Goal: Task Accomplishment & Management: Manage account settings

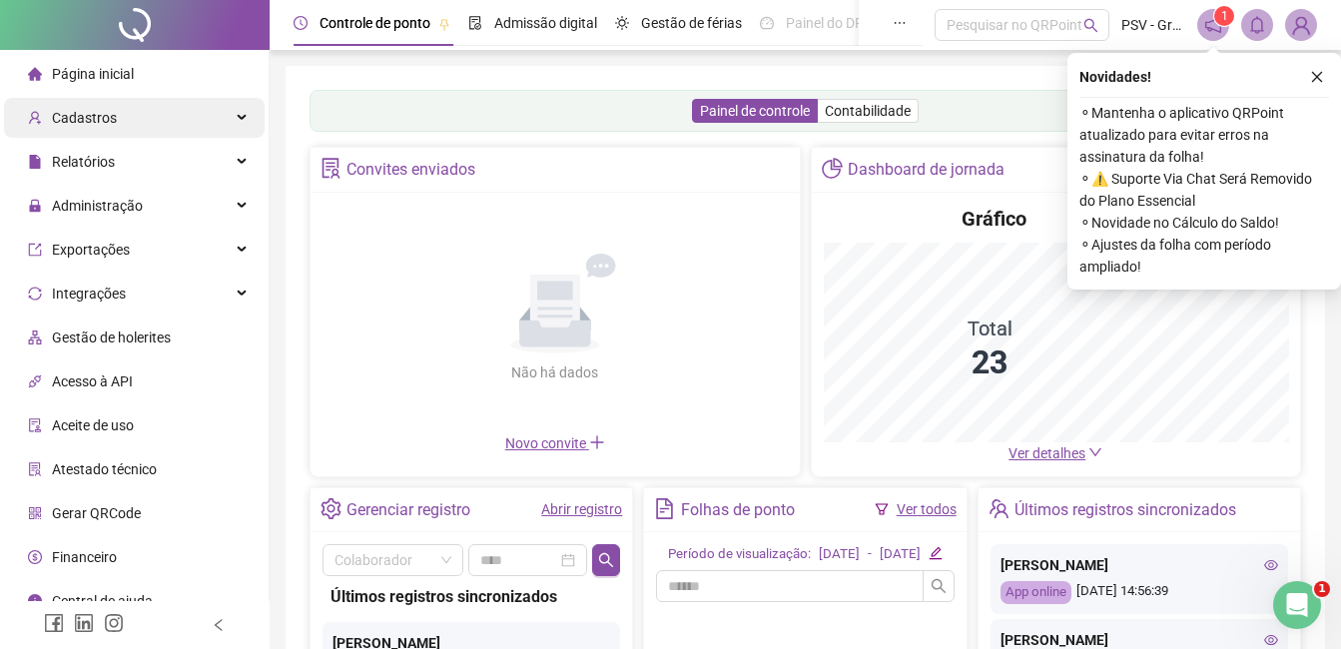
click at [116, 115] on div "Cadastros" at bounding box center [134, 118] width 261 height 40
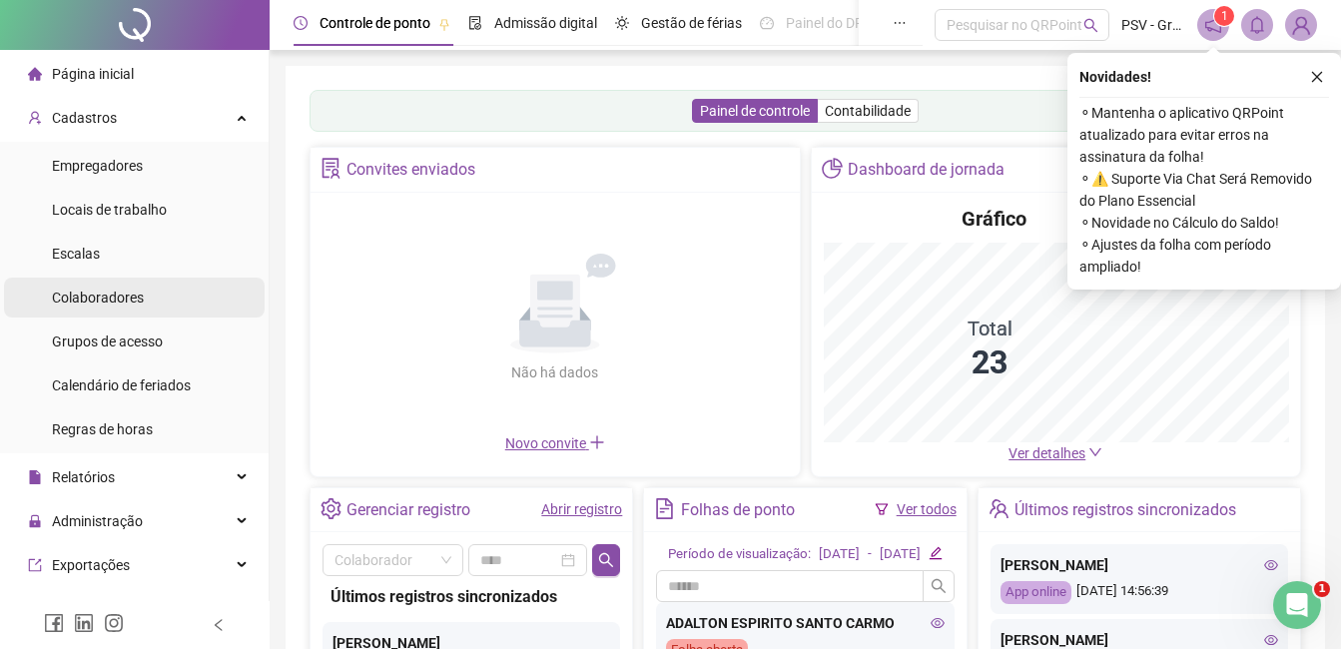
click at [116, 297] on span "Colaboradores" at bounding box center [98, 298] width 92 height 16
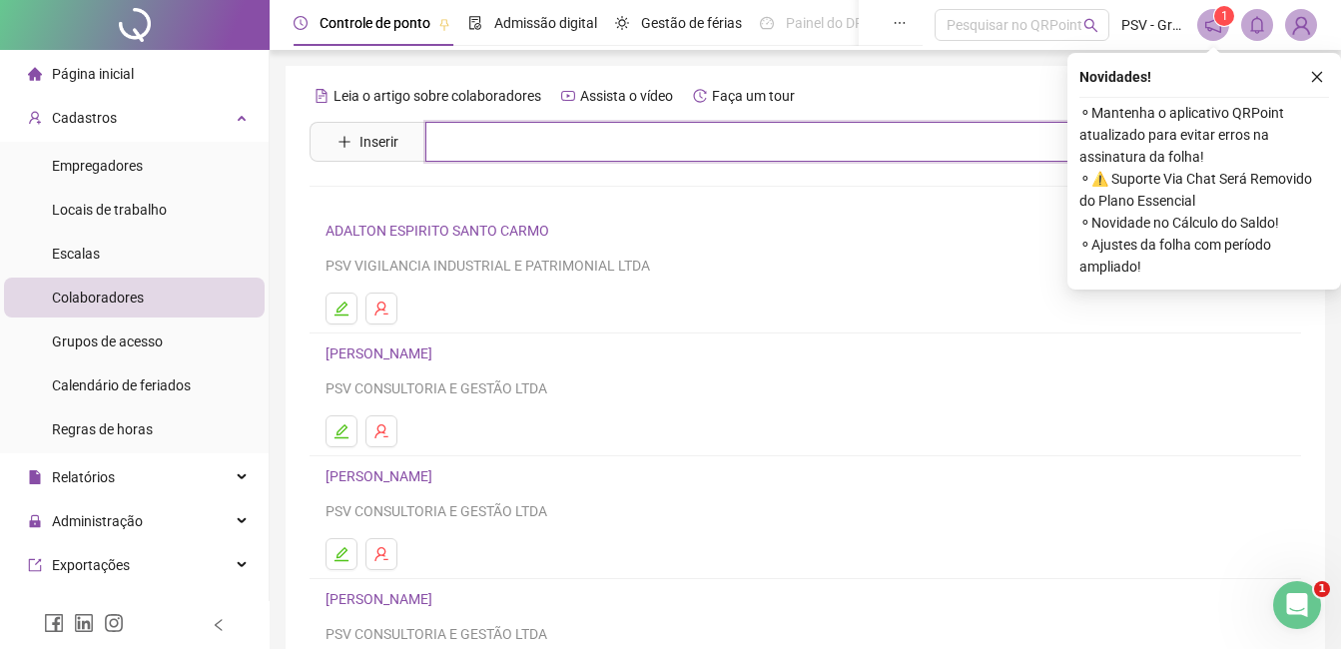
click at [510, 133] on input "text" at bounding box center [819, 142] width 789 height 40
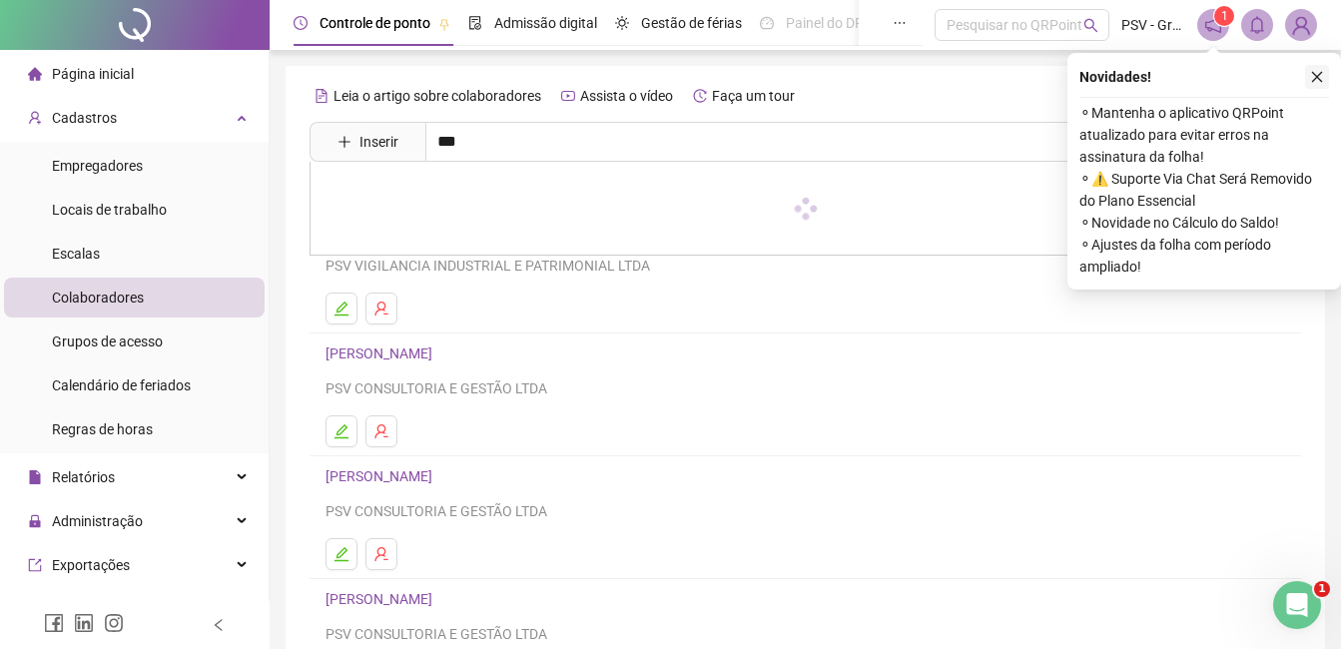
click at [1312, 82] on icon "close" at bounding box center [1317, 77] width 14 height 14
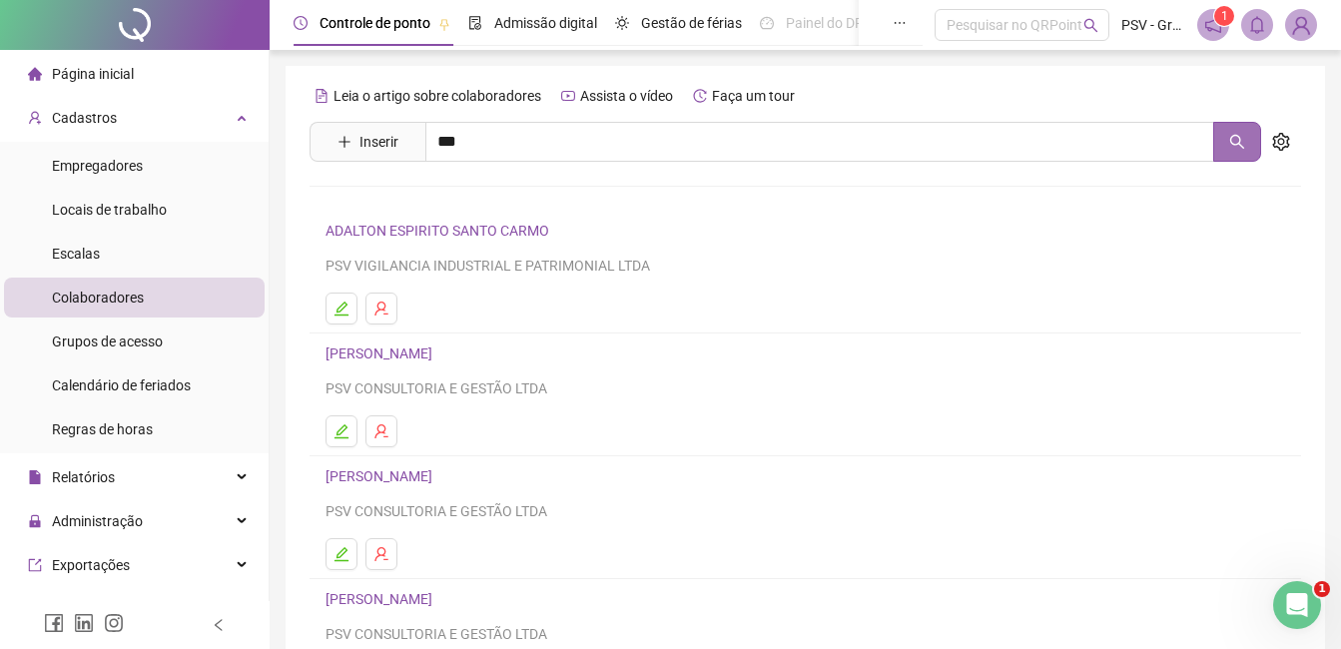
click at [1251, 145] on button "button" at bounding box center [1238, 142] width 48 height 40
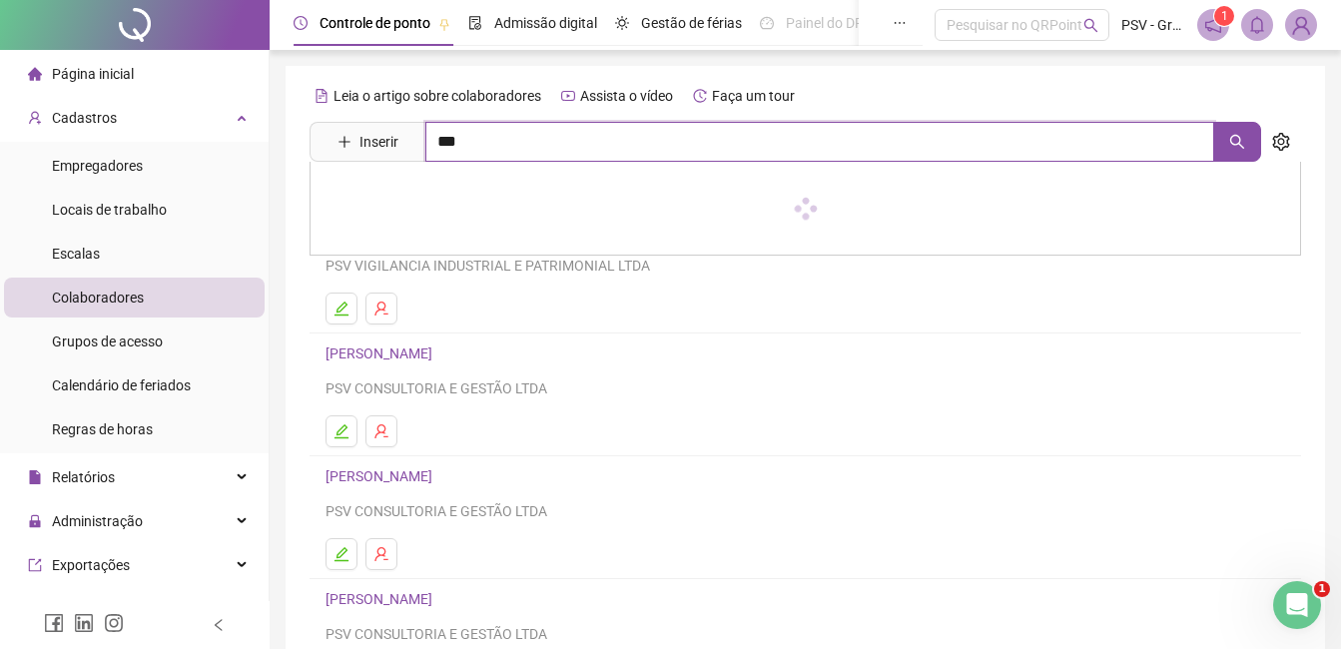
click at [534, 144] on input "***" at bounding box center [819, 142] width 789 height 40
type input "**"
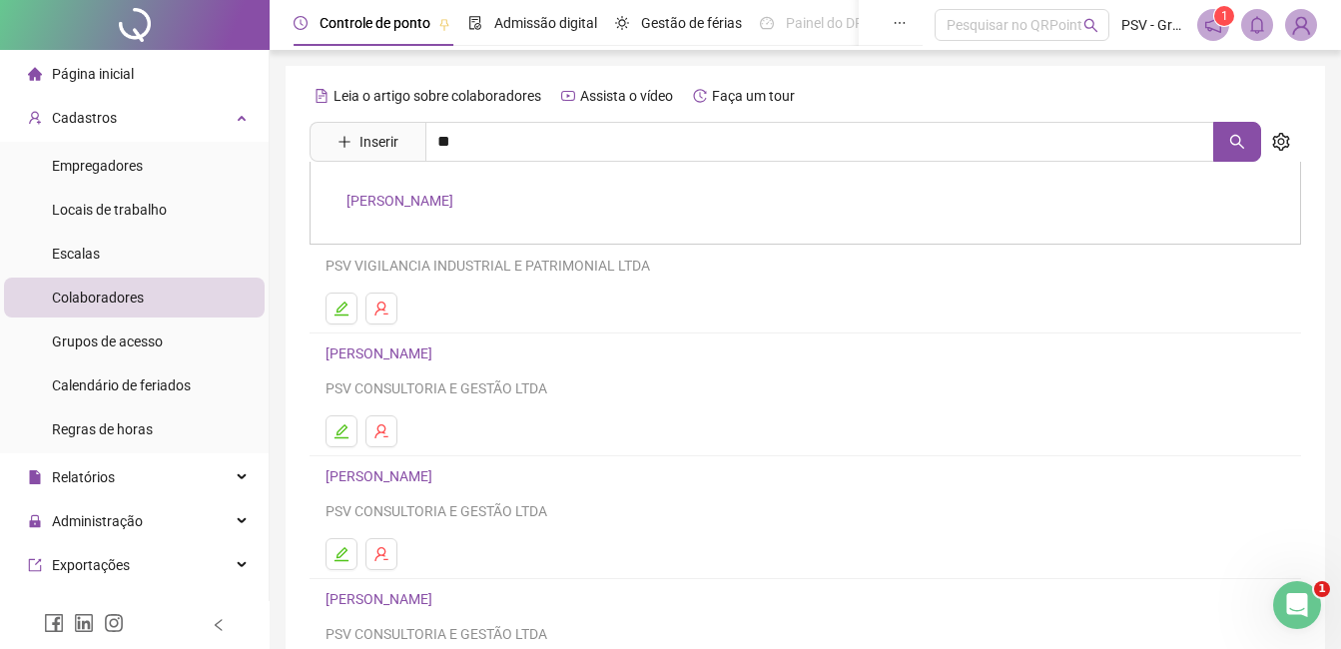
click at [375, 193] on link "NAYANA COSTA FERREIRA" at bounding box center [400, 201] width 107 height 16
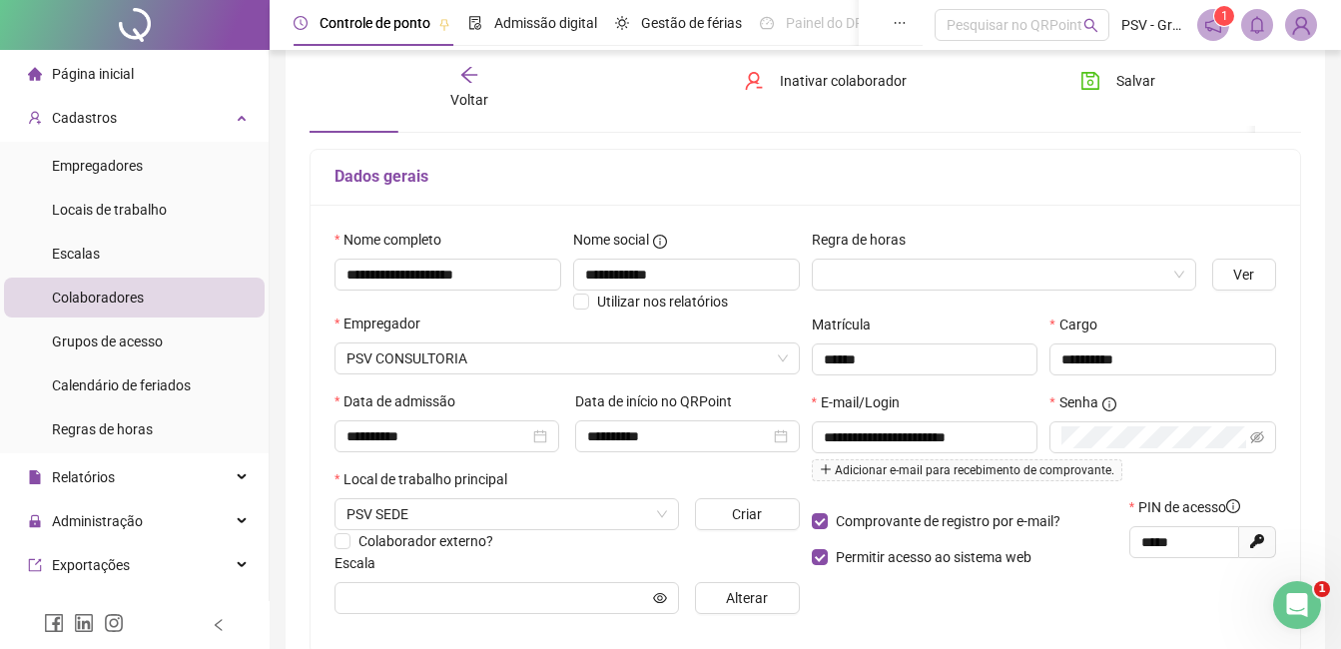
scroll to position [200, 0]
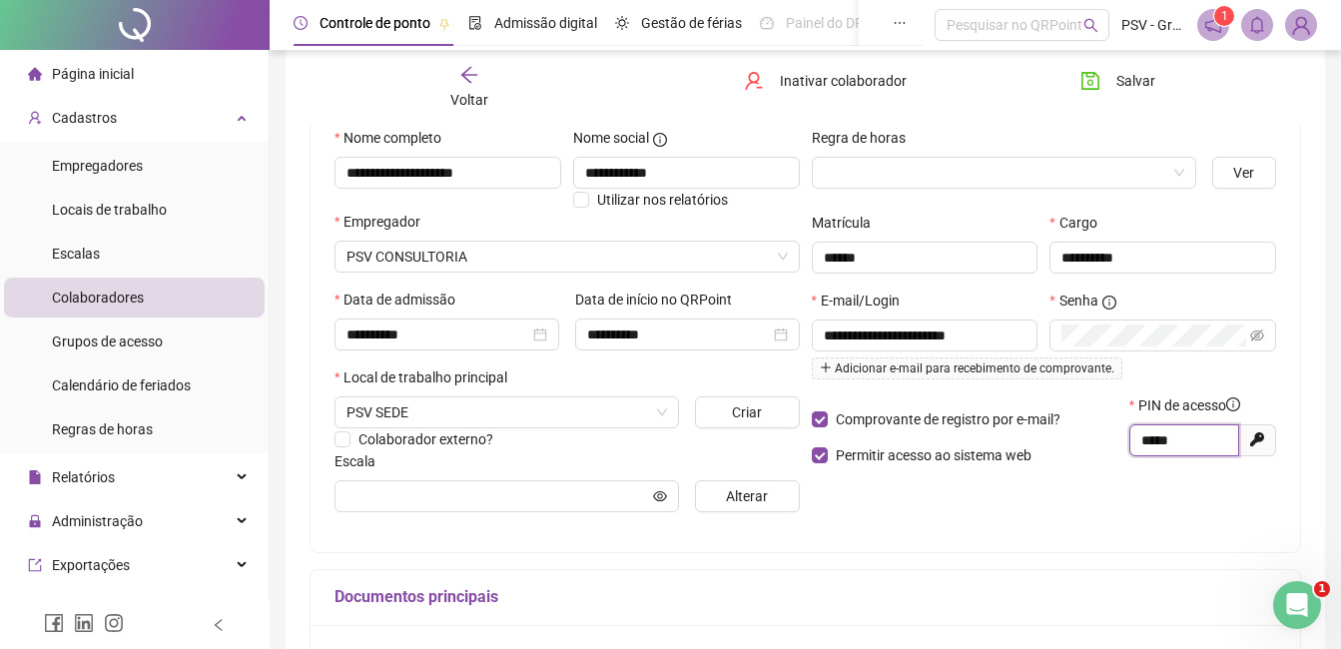
drag, startPoint x: 1196, startPoint y: 445, endPoint x: 1087, endPoint y: 445, distance: 108.9
click at [1087, 445] on div "Comprovante de registro por e-mail? Permitir acesso ao sistema web PIN de acess…" at bounding box center [1044, 438] width 477 height 86
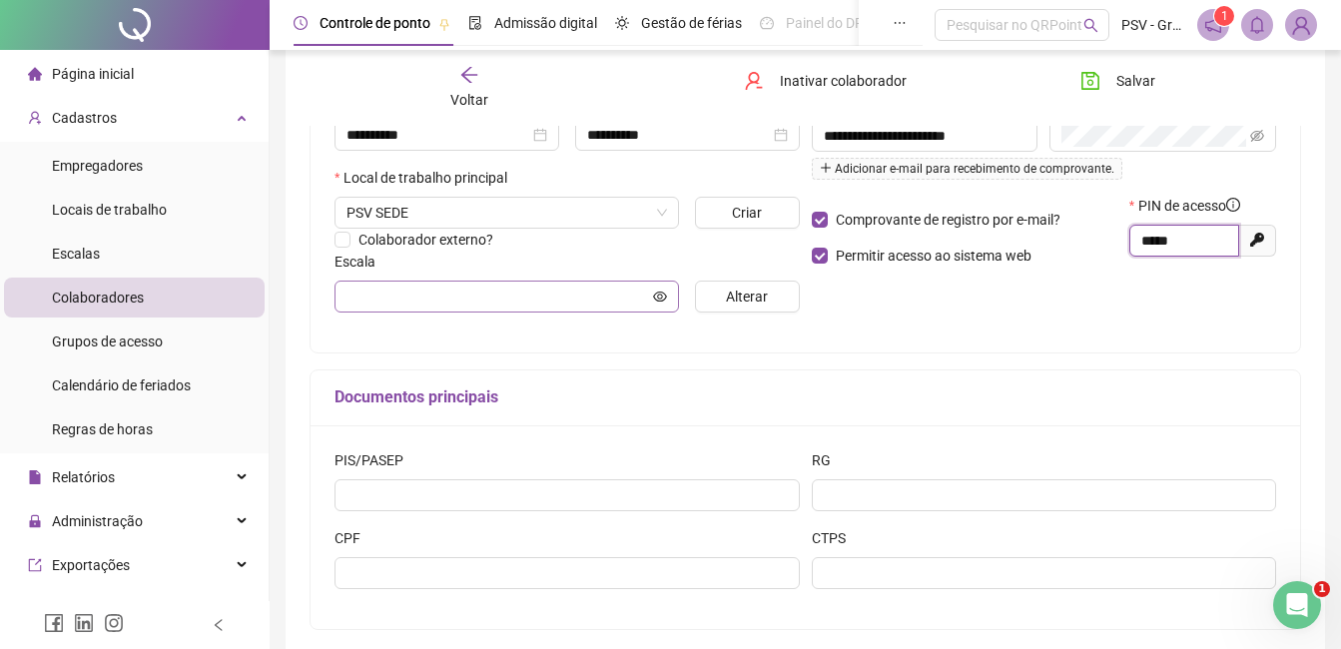
scroll to position [300, 0]
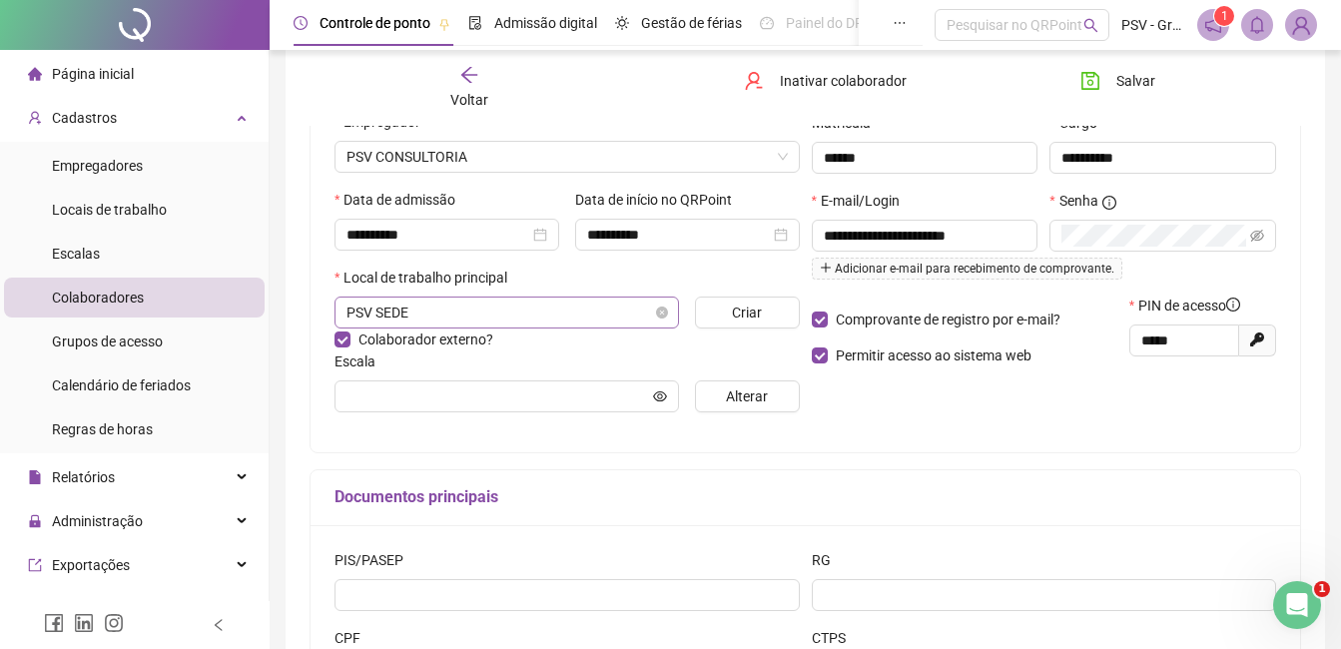
click at [601, 321] on span "PSV SEDE" at bounding box center [507, 313] width 321 height 30
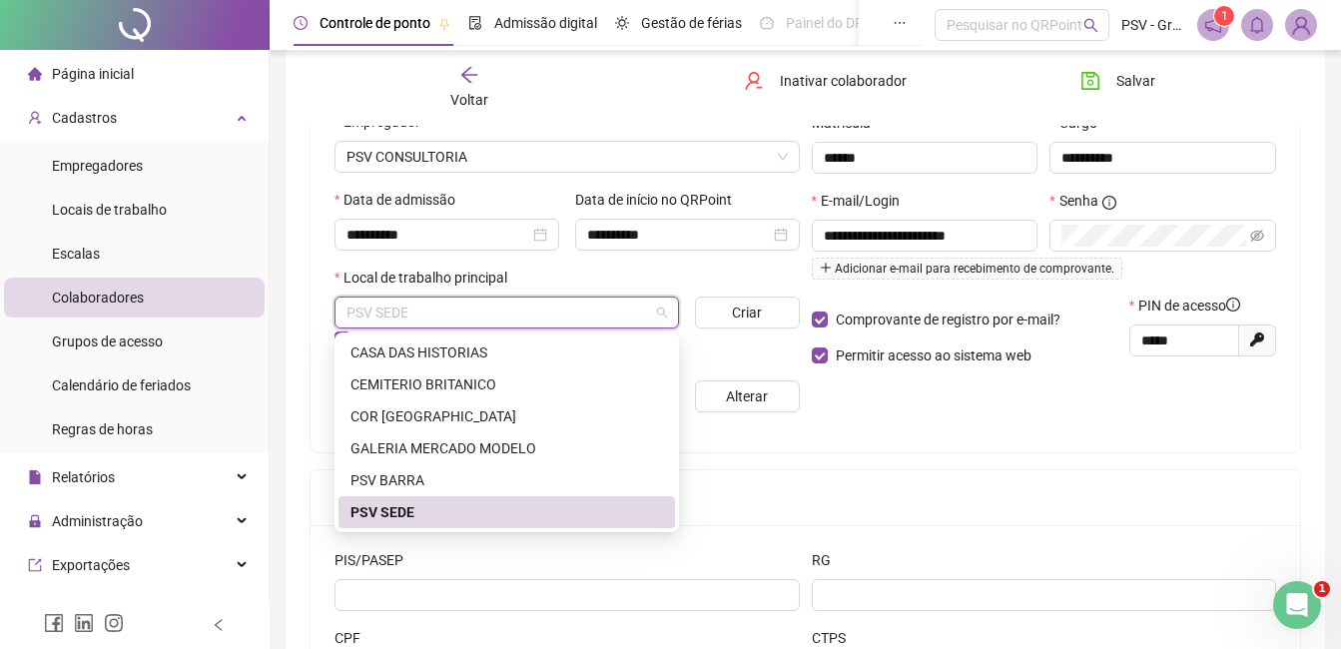
click at [425, 511] on div "PSV SEDE" at bounding box center [507, 512] width 313 height 22
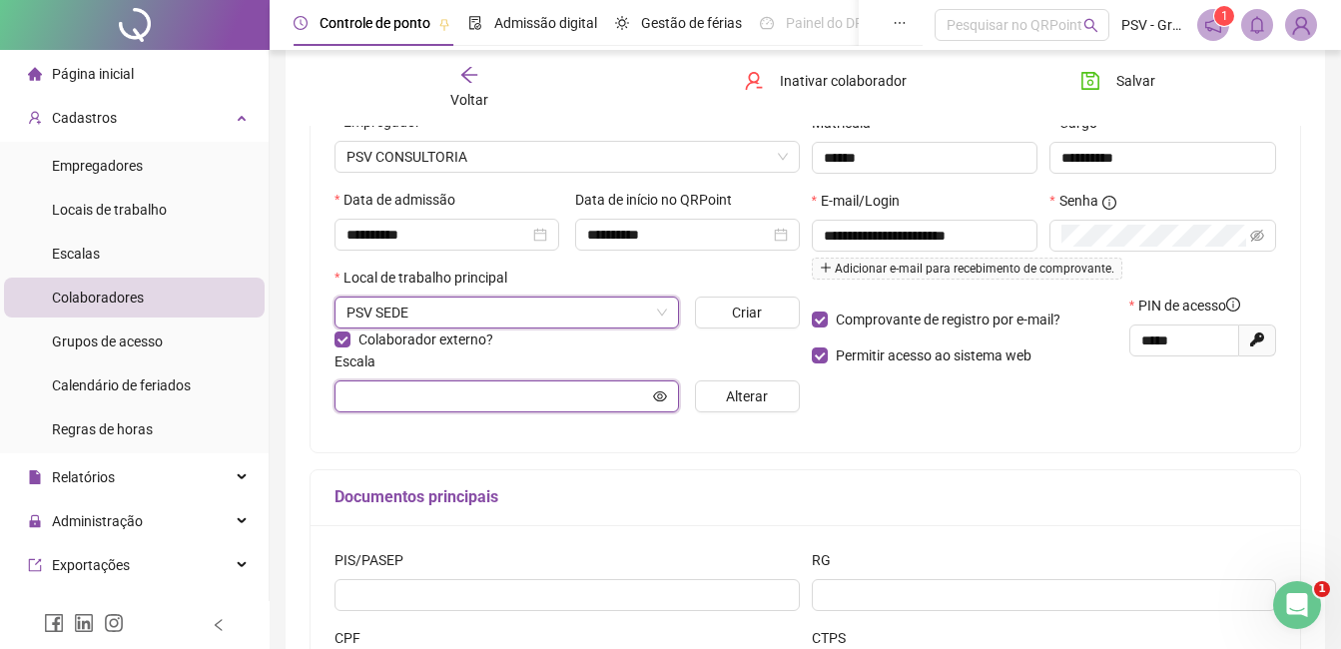
click at [600, 401] on input "text" at bounding box center [498, 397] width 303 height 22
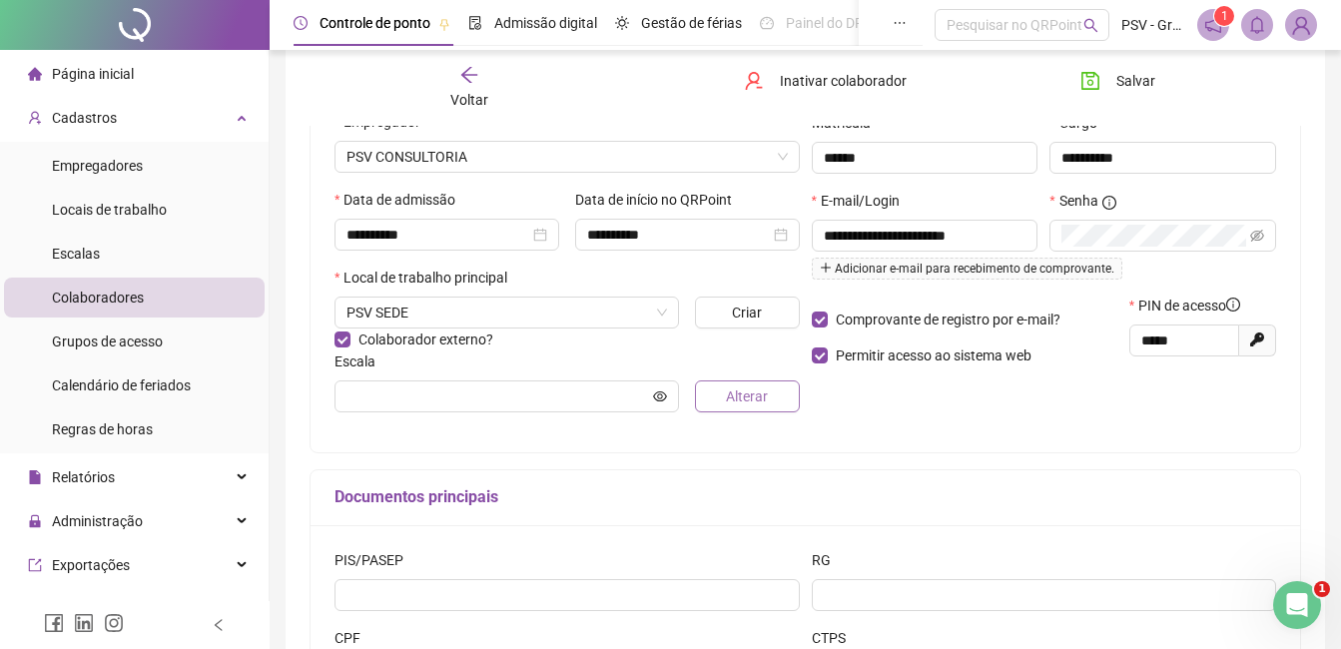
click at [765, 393] on span "Alterar" at bounding box center [747, 397] width 42 height 22
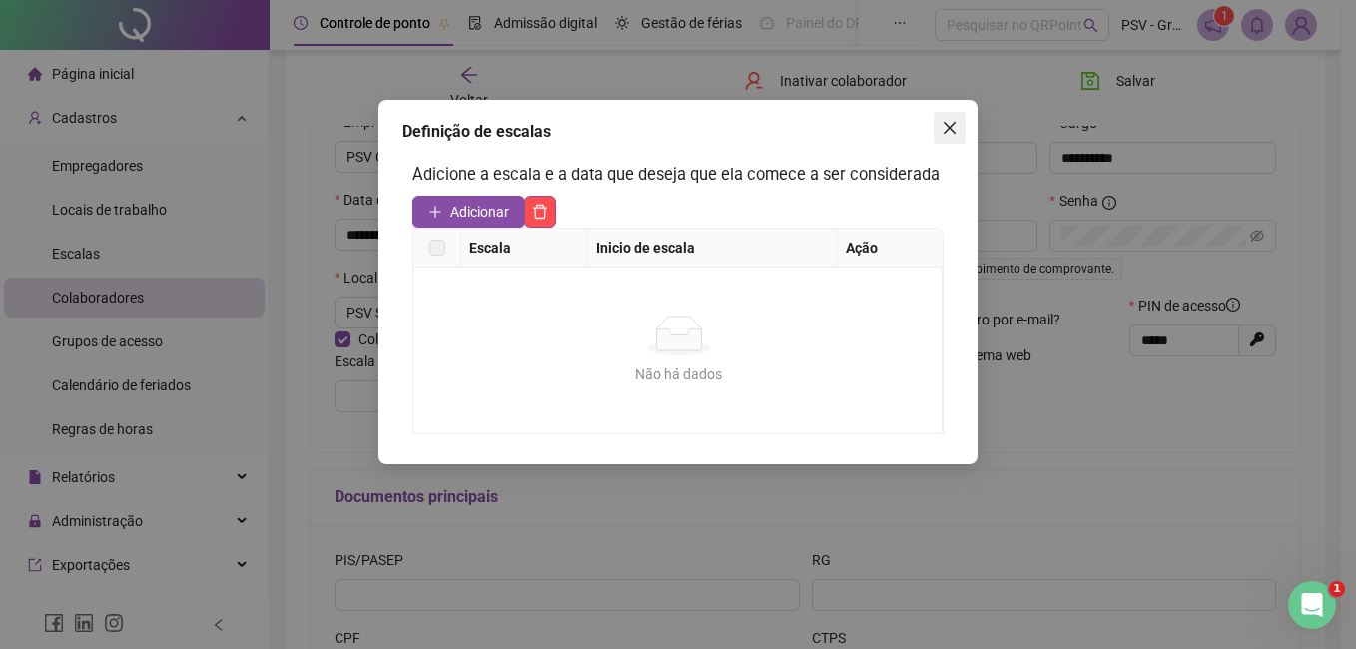
click at [955, 124] on icon "close" at bounding box center [950, 128] width 12 height 12
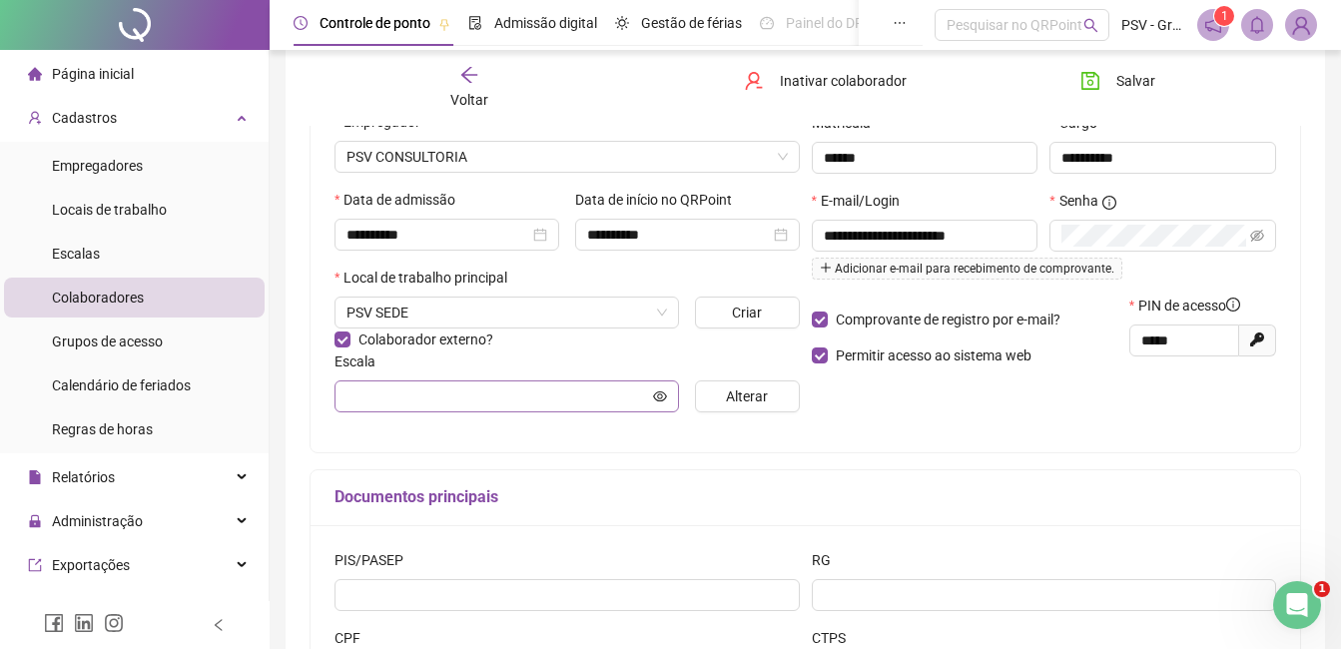
click at [655, 384] on span at bounding box center [507, 397] width 345 height 32
click at [655, 397] on icon "eye" at bounding box center [660, 397] width 14 height 14
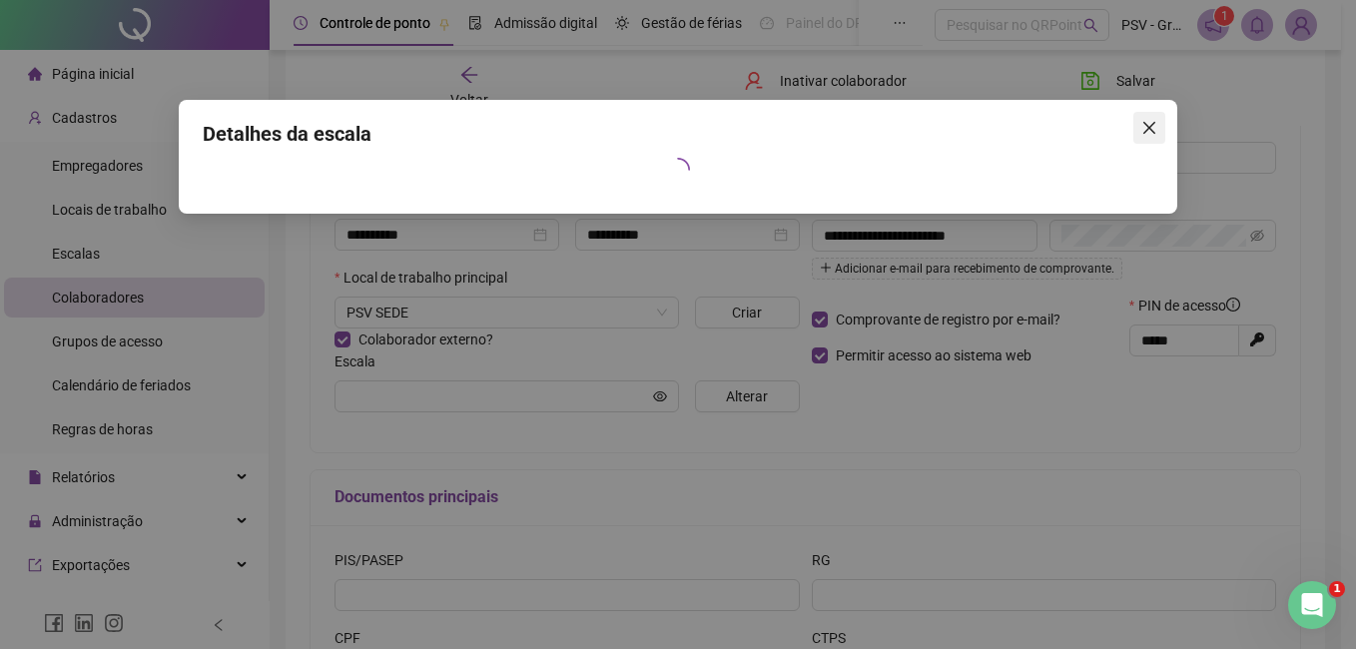
click at [1154, 122] on icon "close" at bounding box center [1150, 128] width 16 height 16
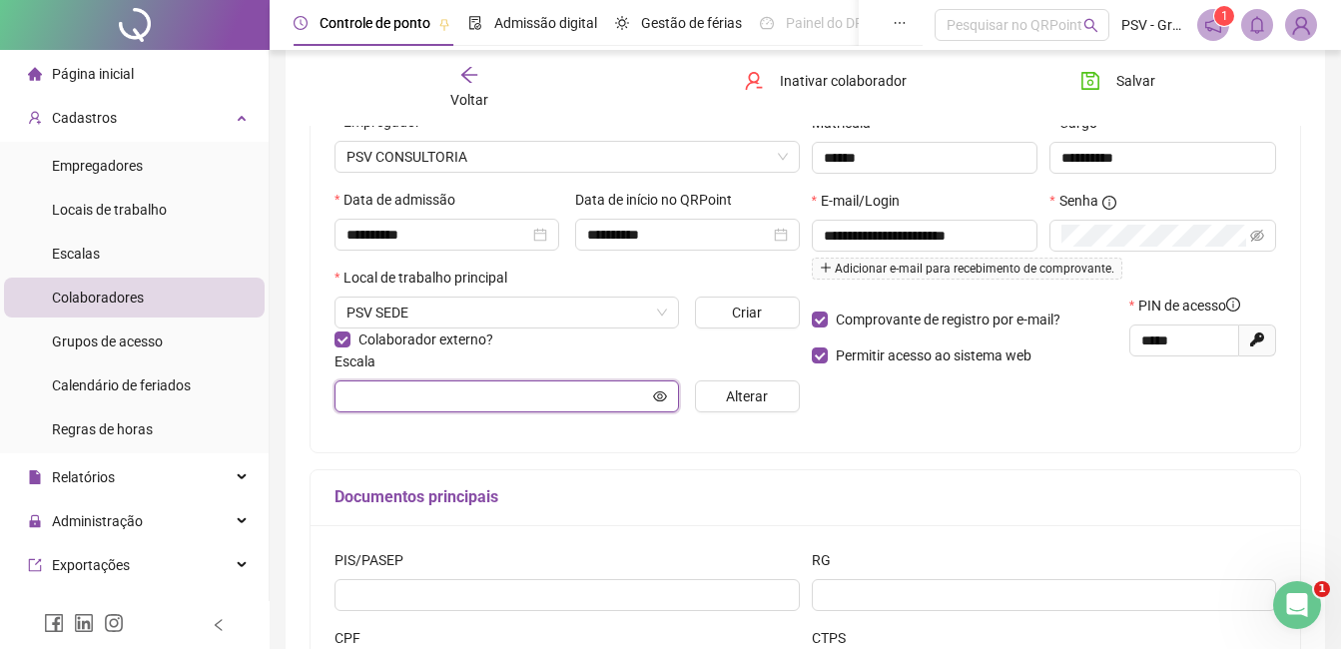
click at [517, 393] on input "text" at bounding box center [498, 397] width 303 height 22
click at [757, 397] on span "Alterar" at bounding box center [747, 397] width 42 height 22
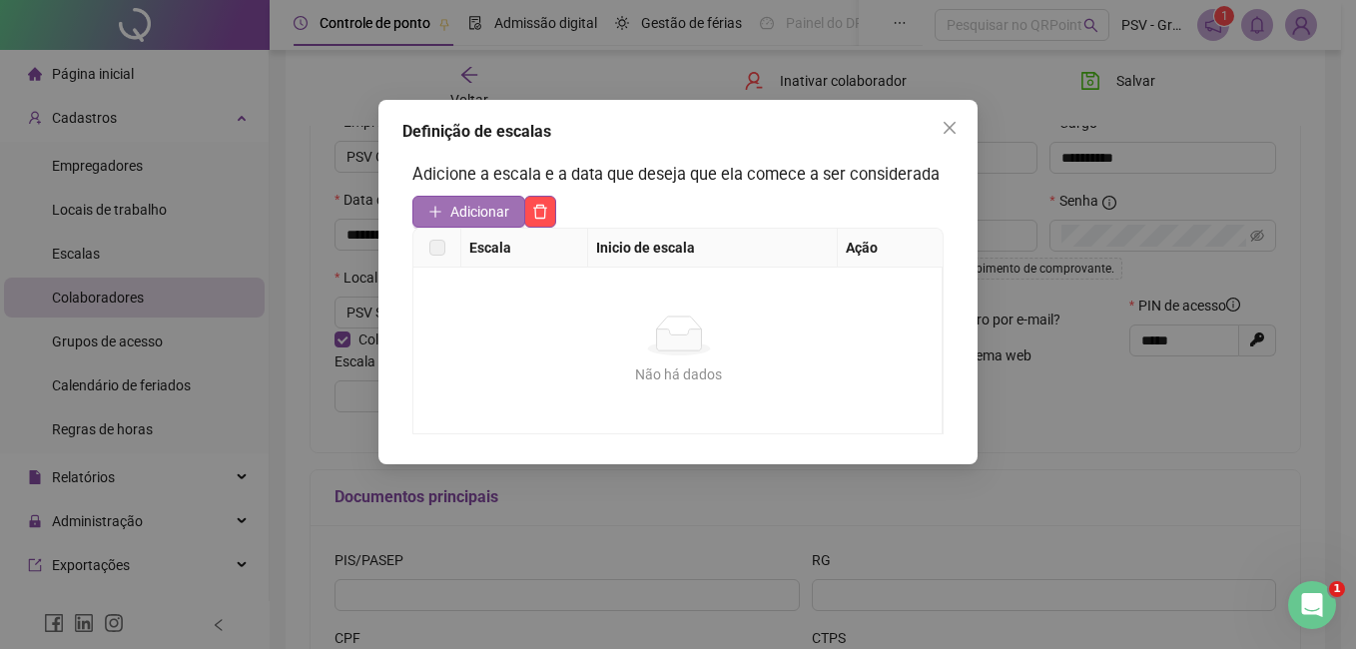
click at [457, 215] on span "Adicionar" at bounding box center [479, 212] width 59 height 22
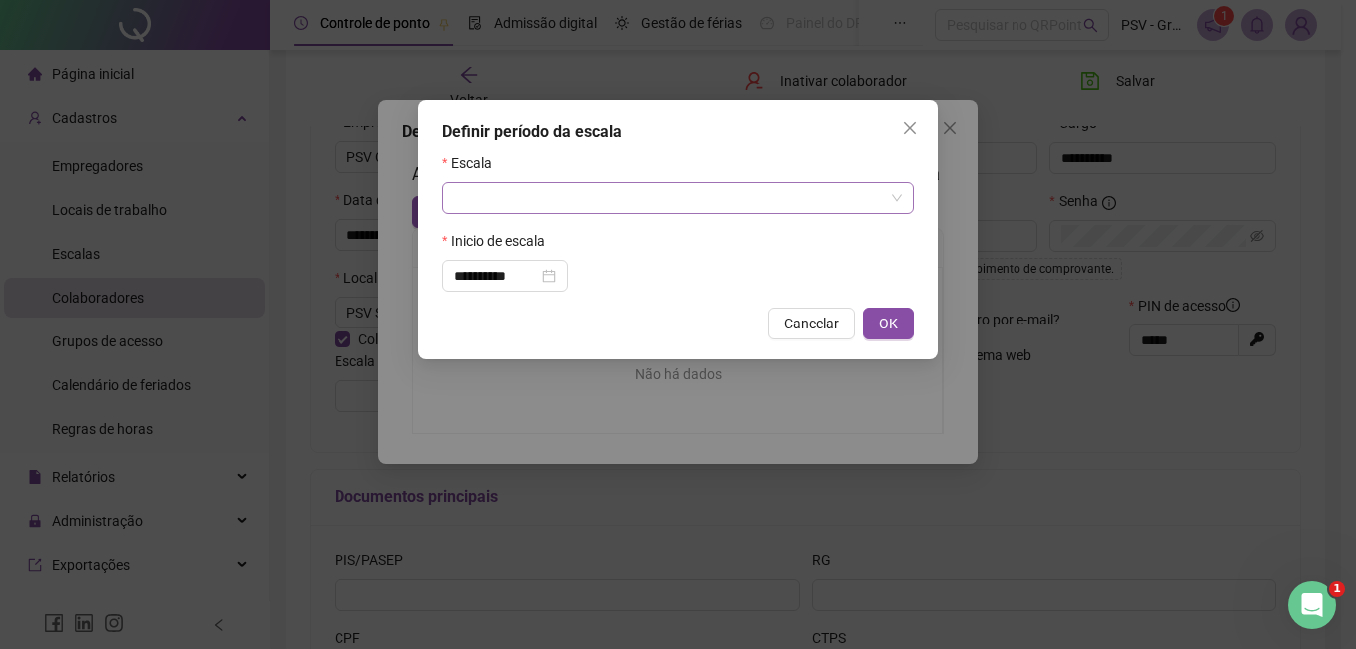
click at [502, 189] on input "search" at bounding box center [668, 198] width 429 height 30
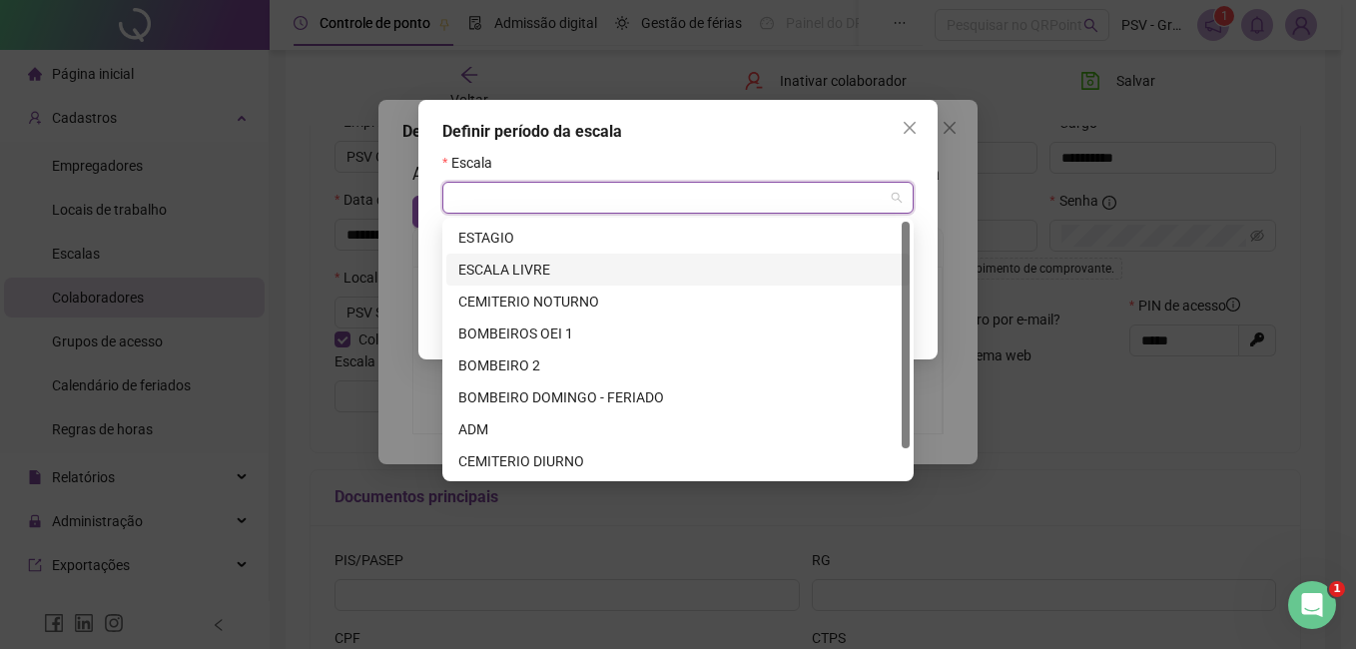
click at [491, 267] on div "ESCALA LIVRE" at bounding box center [677, 270] width 439 height 22
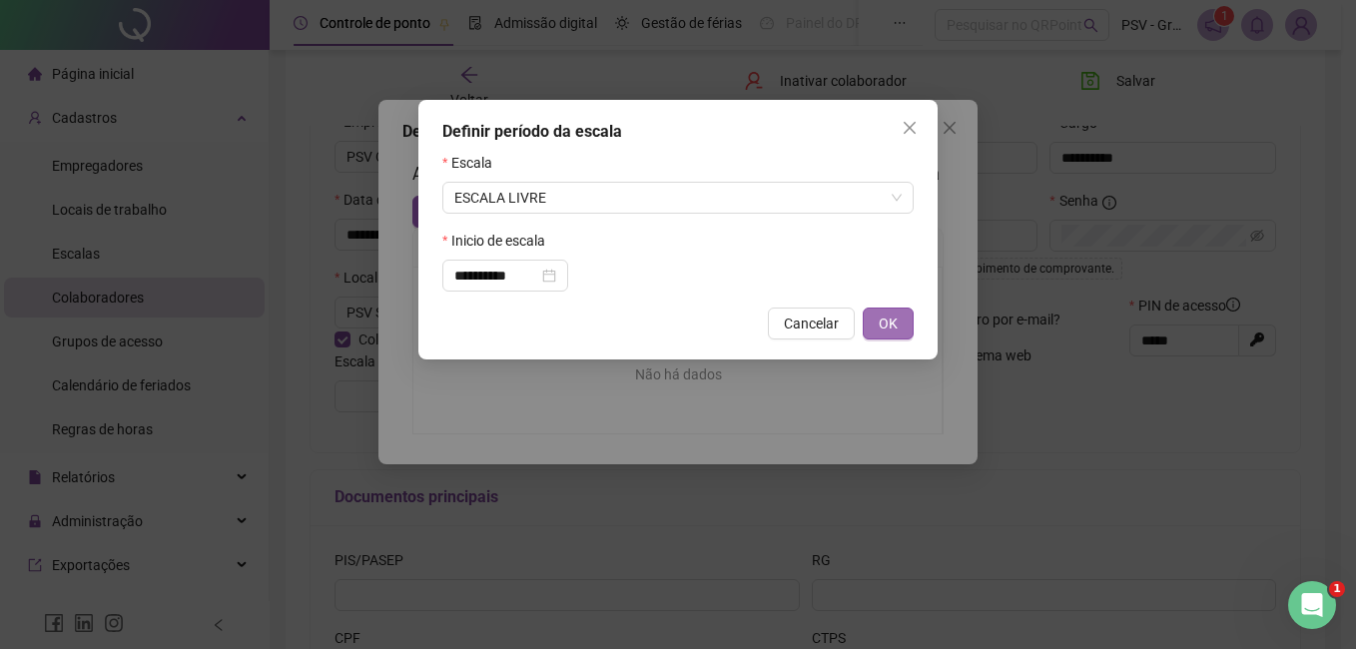
click at [889, 333] on span "OK" at bounding box center [888, 324] width 19 height 22
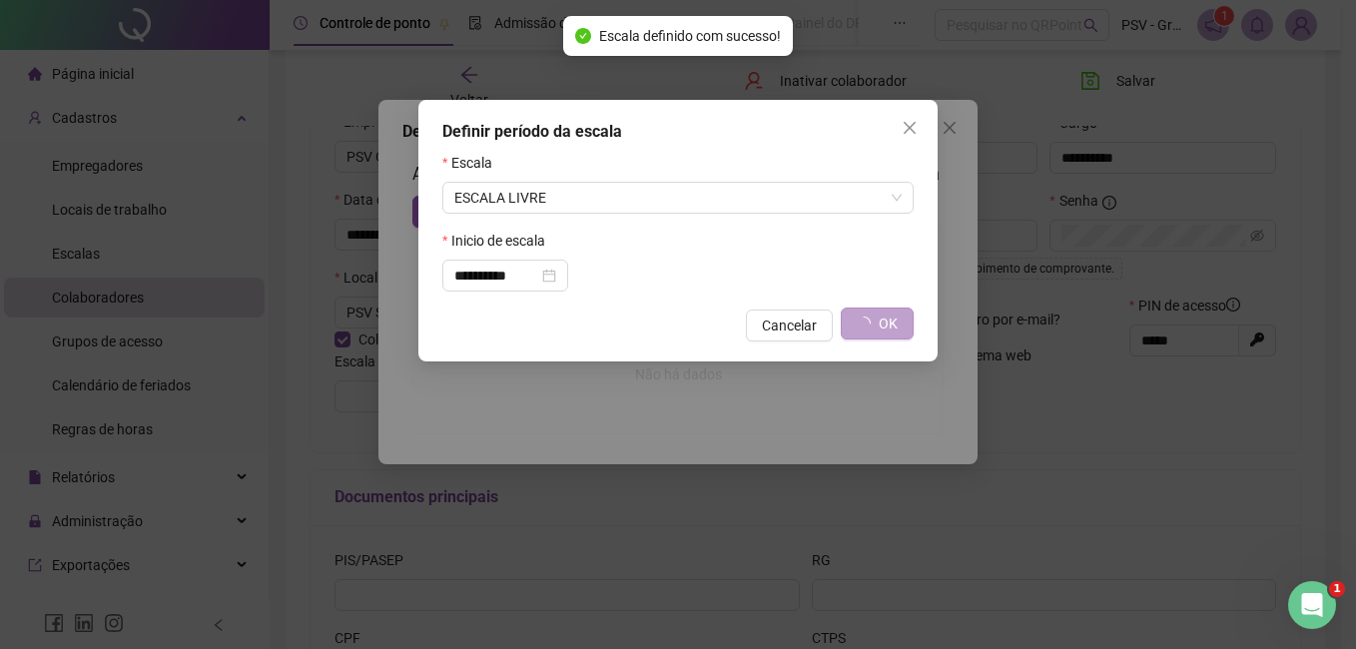
type input "**********"
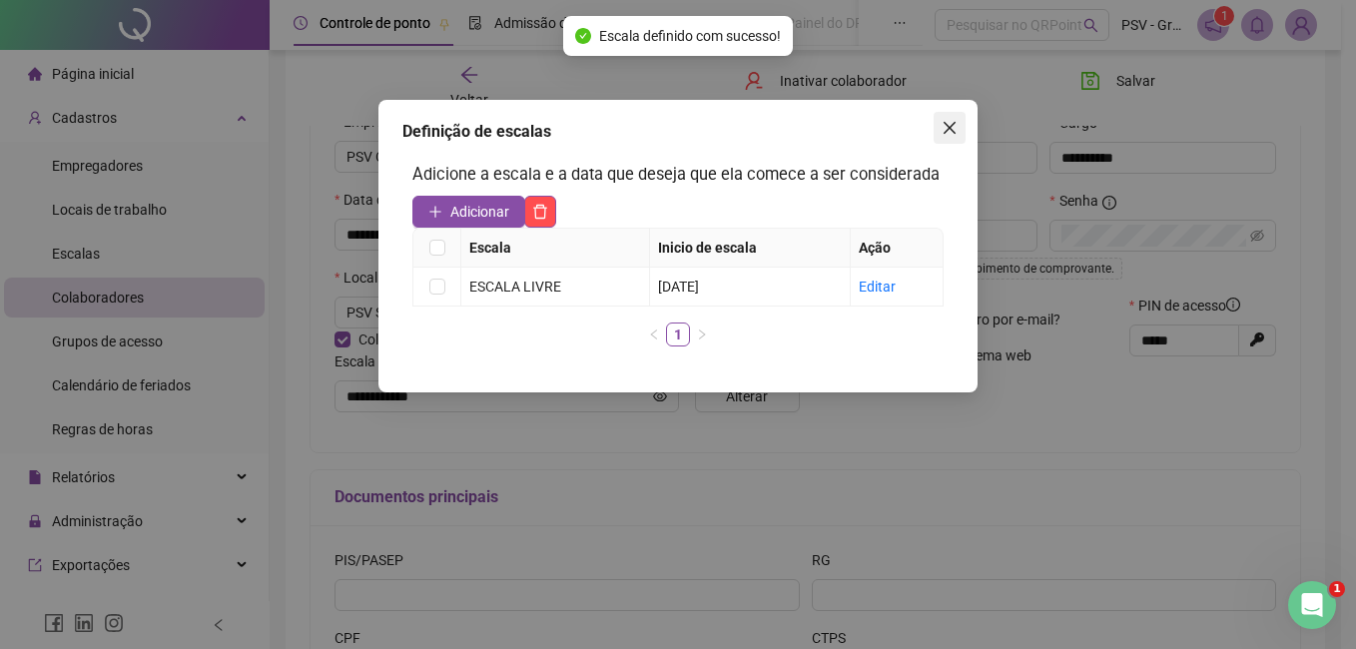
click at [945, 137] on button "Close" at bounding box center [950, 128] width 32 height 32
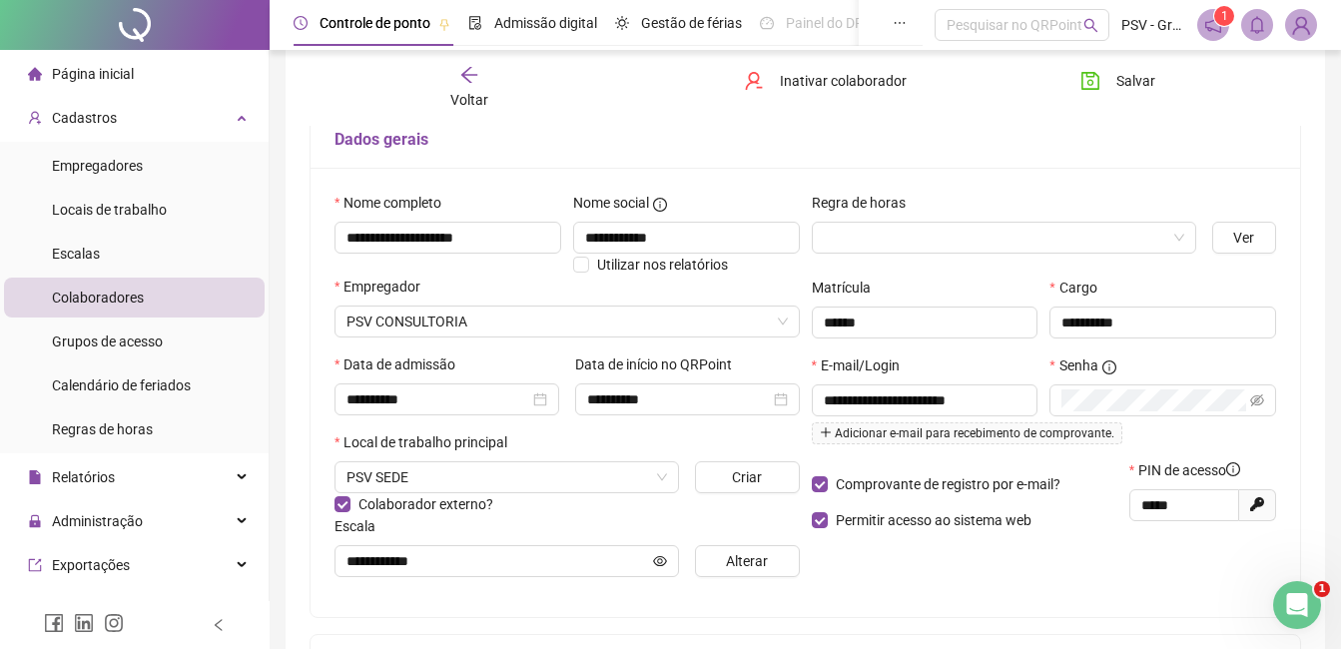
scroll to position [100, 0]
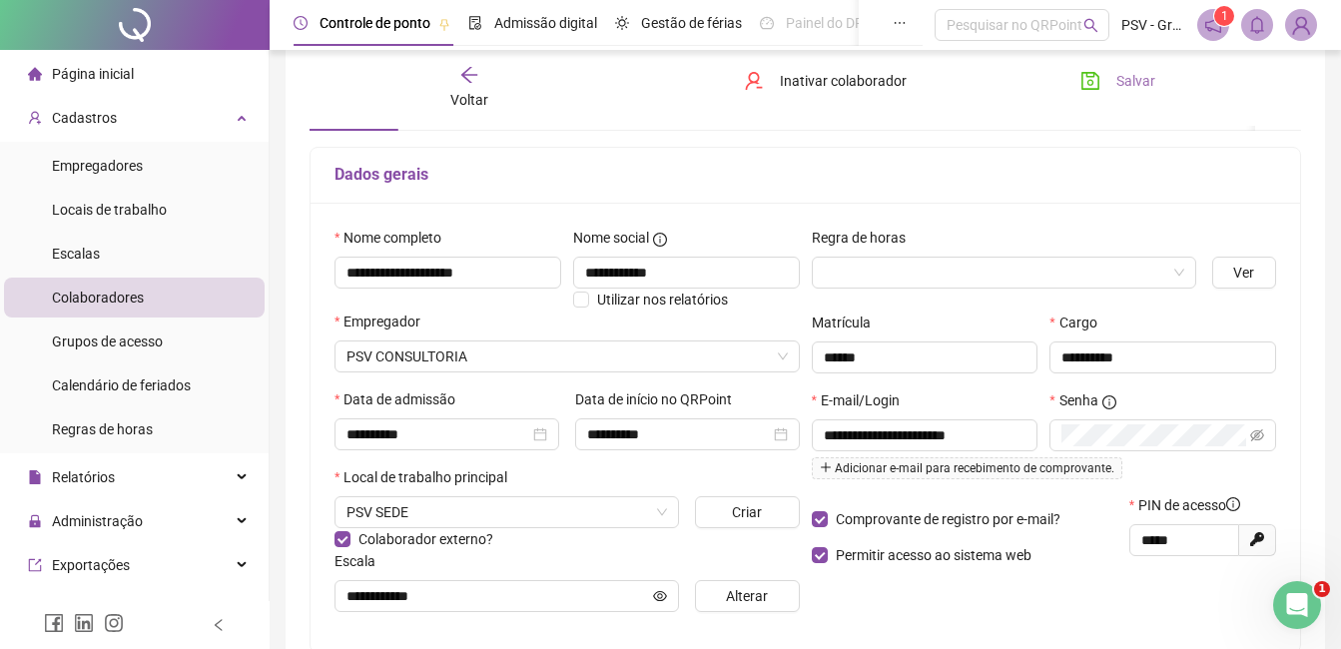
click at [1135, 87] on span "Salvar" at bounding box center [1136, 81] width 39 height 22
click at [1118, 76] on span "Salvar" at bounding box center [1136, 81] width 39 height 22
click at [96, 296] on span "Colaboradores" at bounding box center [98, 298] width 92 height 16
click at [84, 257] on span "Escalas" at bounding box center [76, 254] width 48 height 16
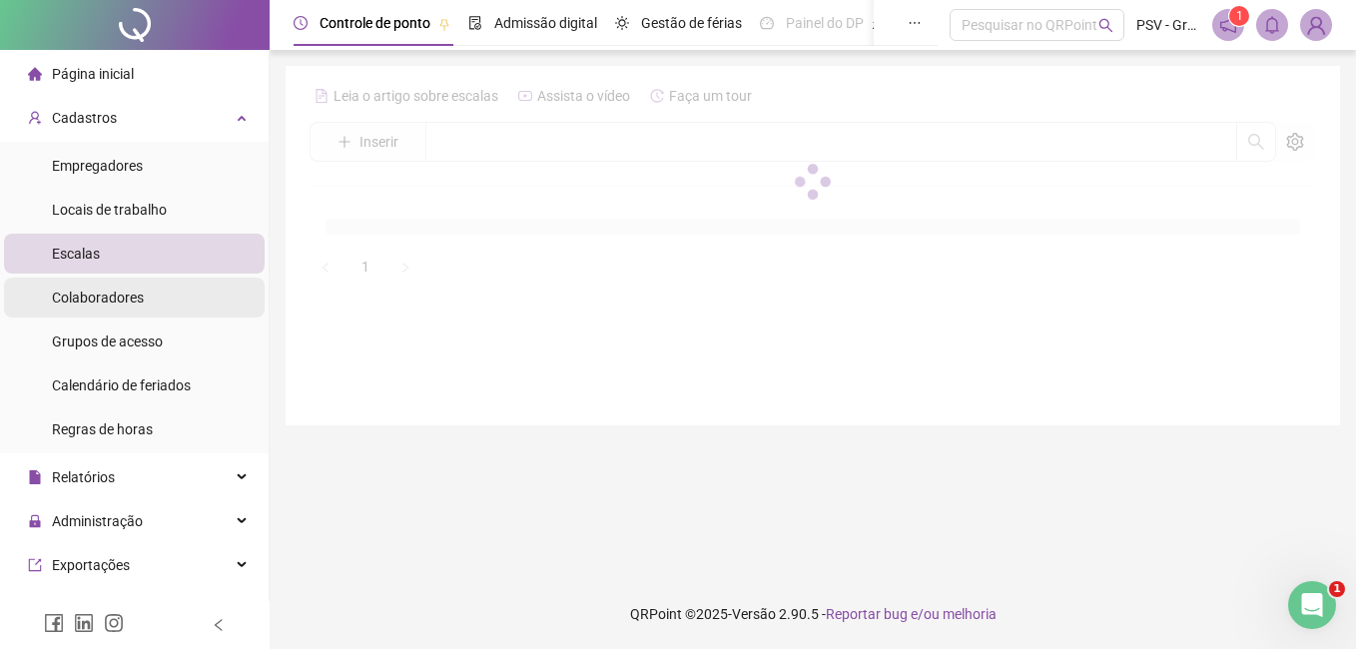
click at [87, 298] on span "Colaboradores" at bounding box center [98, 298] width 92 height 16
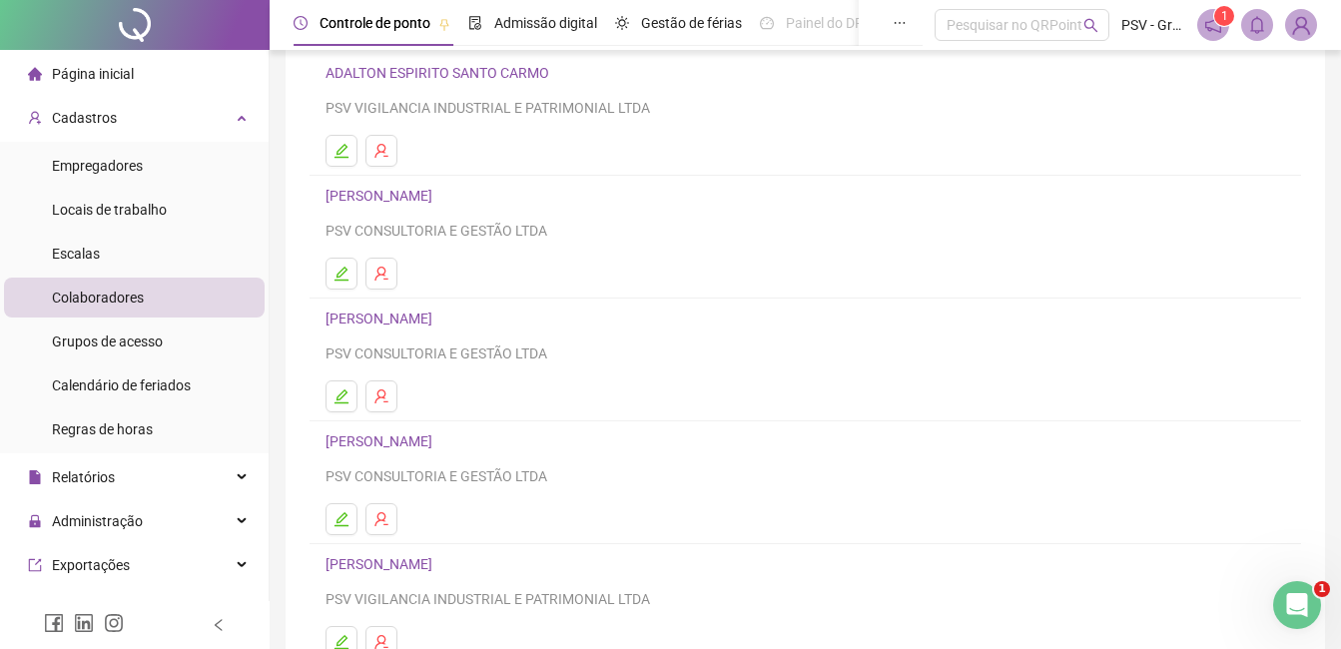
scroll to position [317, 0]
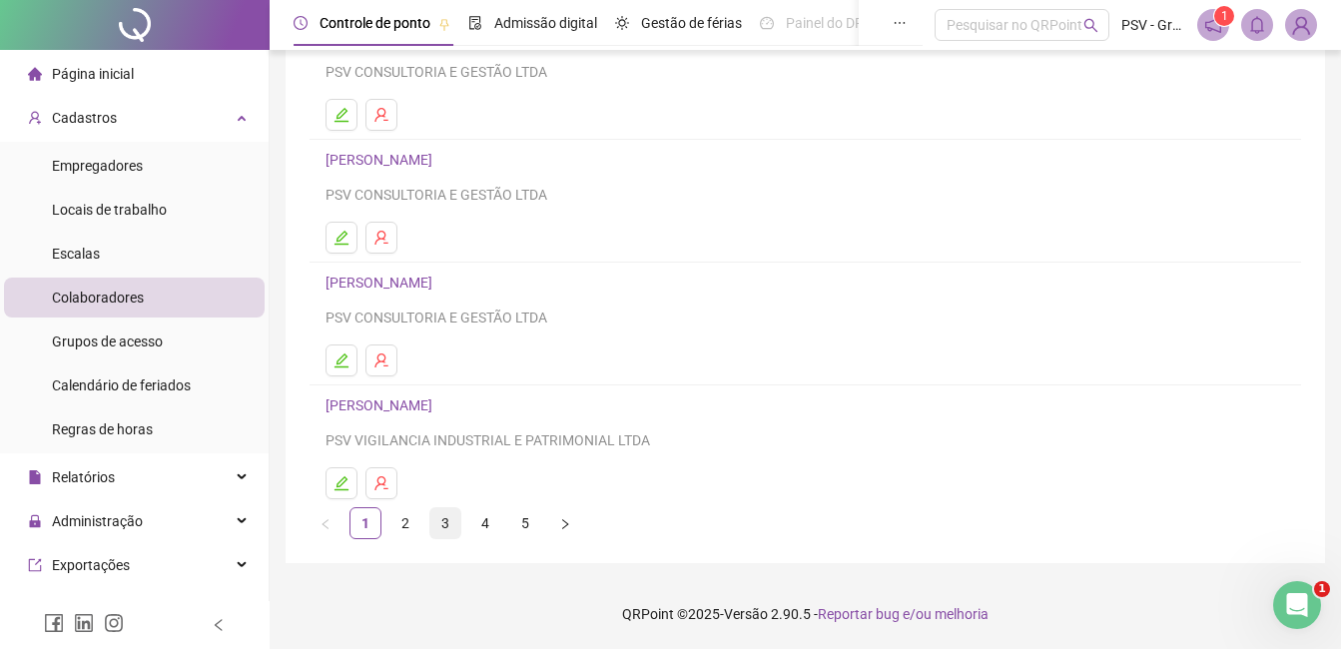
click at [445, 518] on link "3" at bounding box center [445, 523] width 30 height 30
click at [342, 489] on icon "edit" at bounding box center [342, 483] width 14 height 14
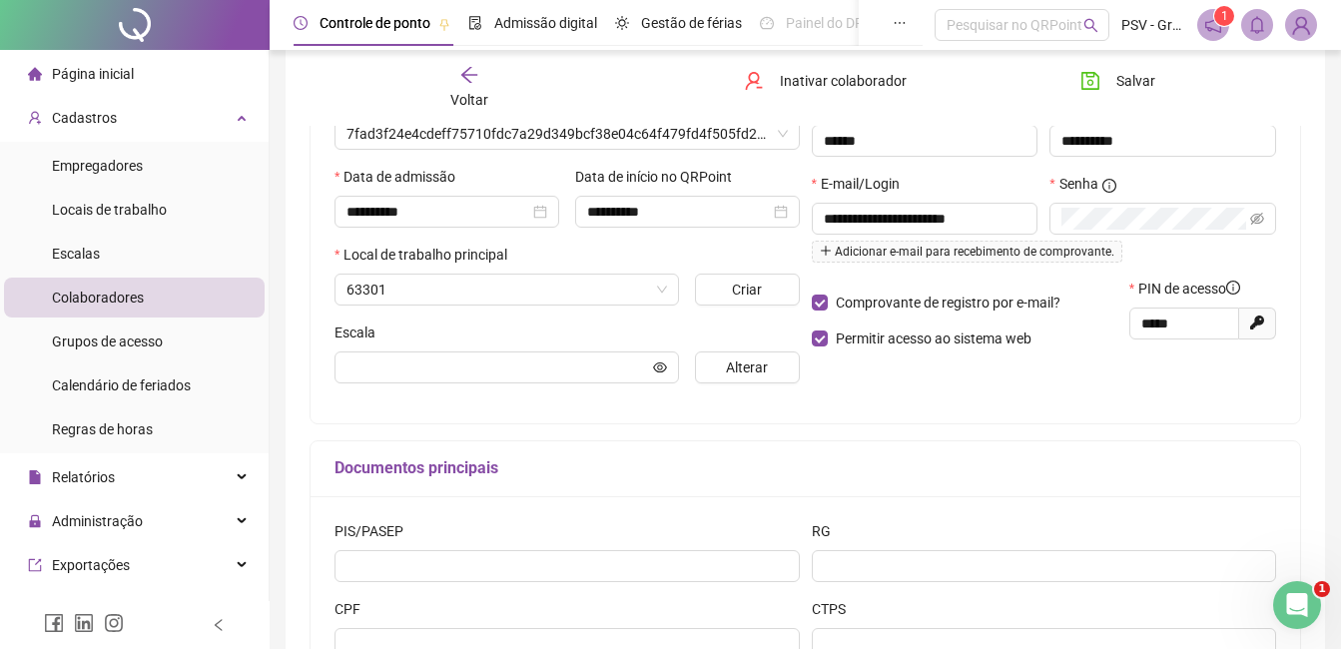
scroll to position [327, 0]
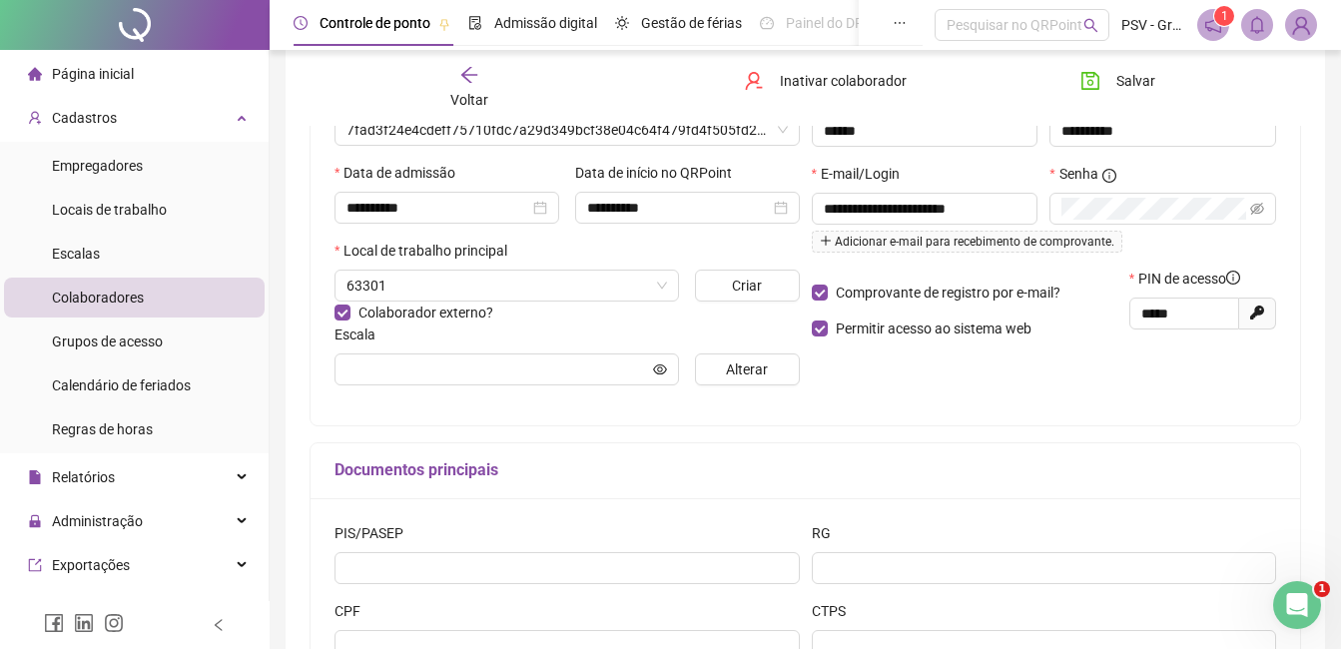
type input "**********"
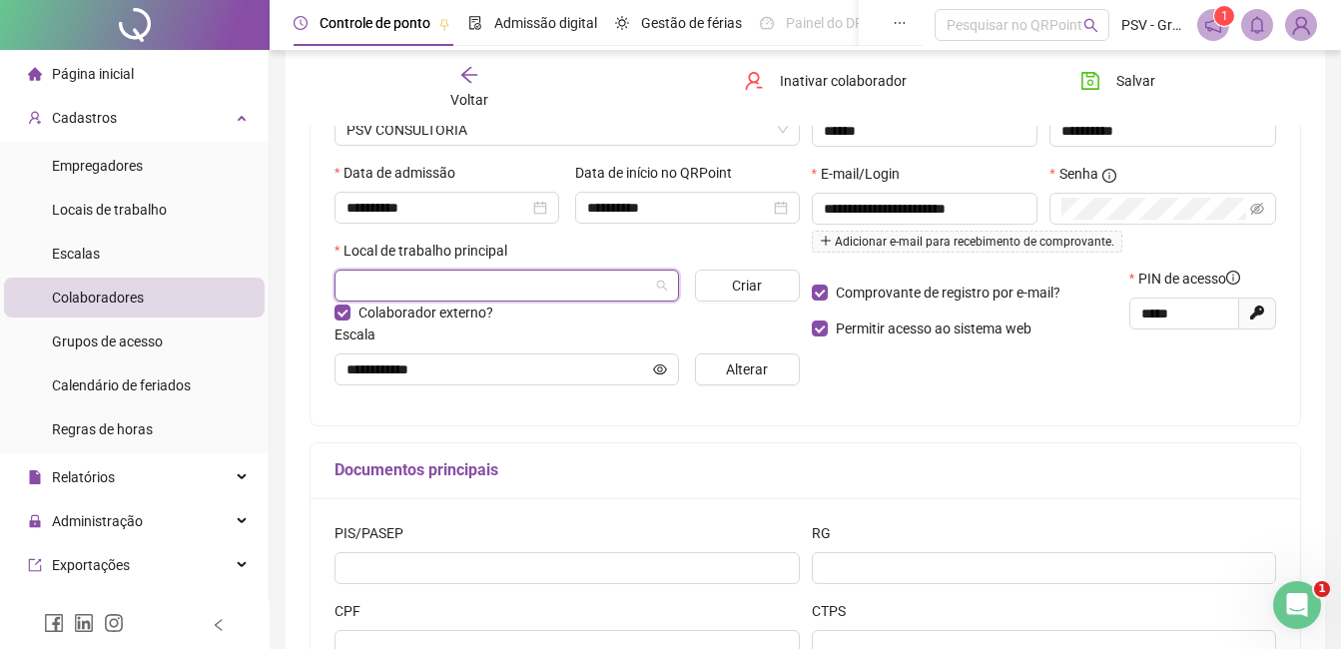
click at [661, 285] on span at bounding box center [507, 286] width 321 height 30
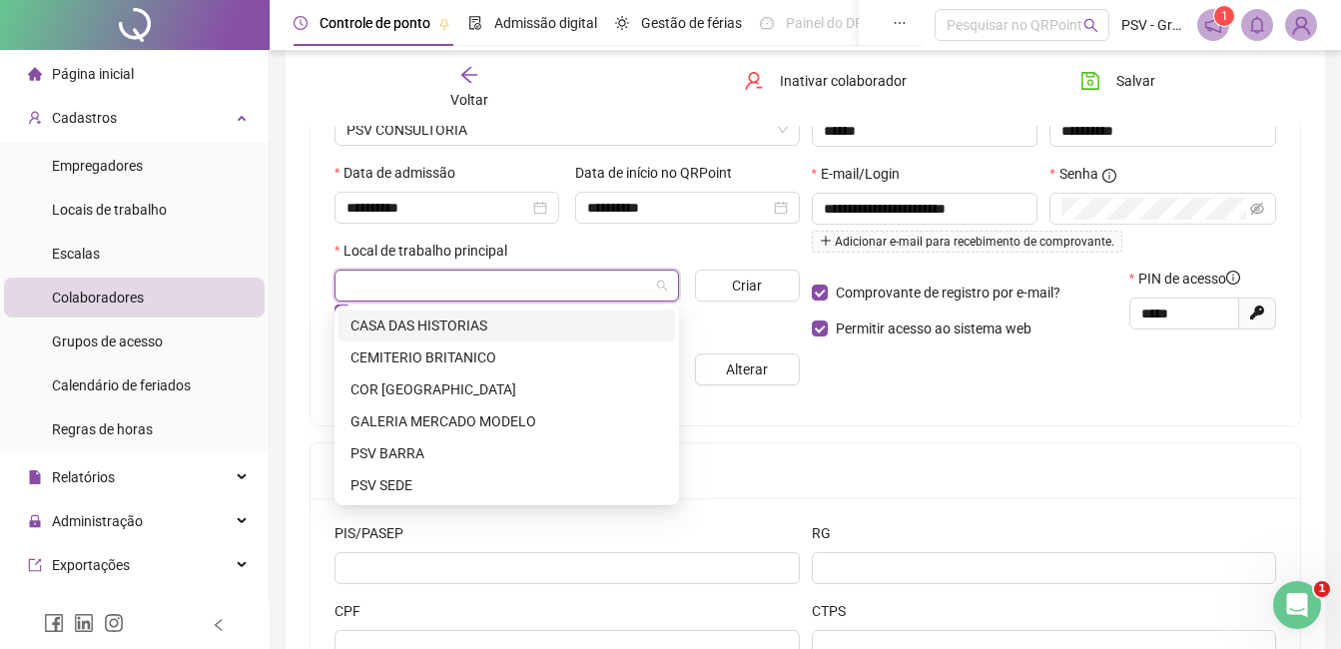
click at [661, 285] on span at bounding box center [507, 286] width 321 height 30
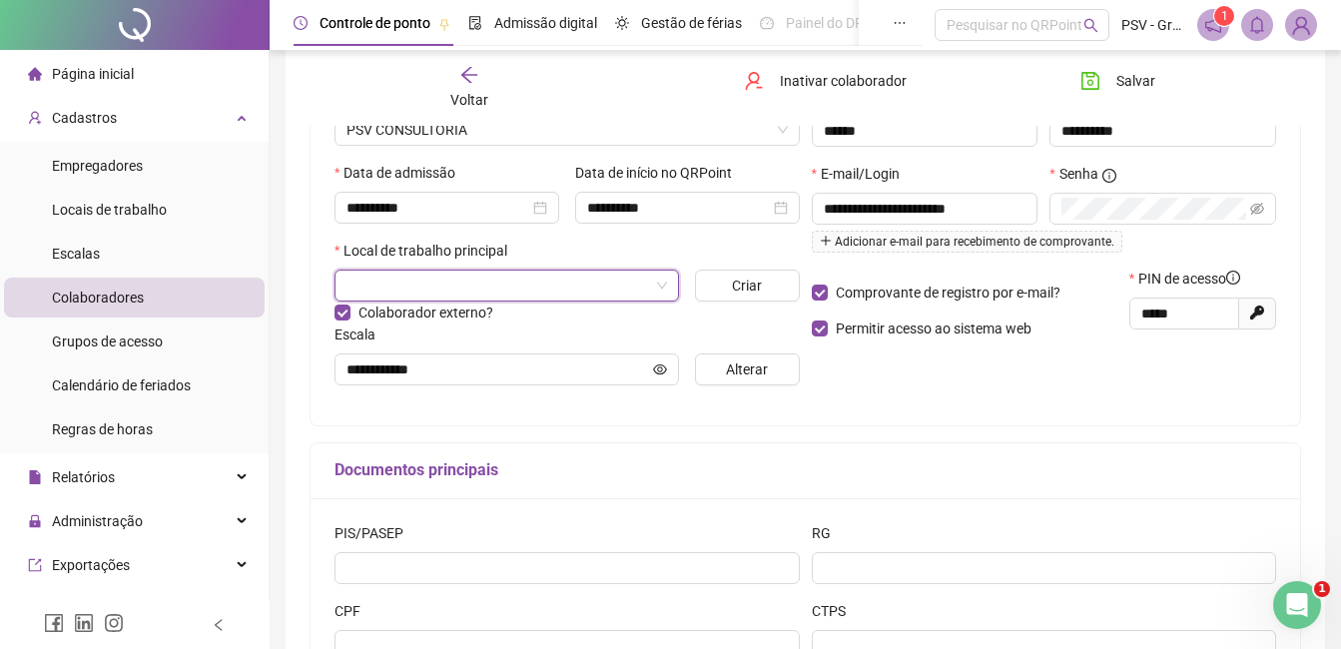
click at [1000, 397] on div "**********" at bounding box center [1044, 201] width 477 height 402
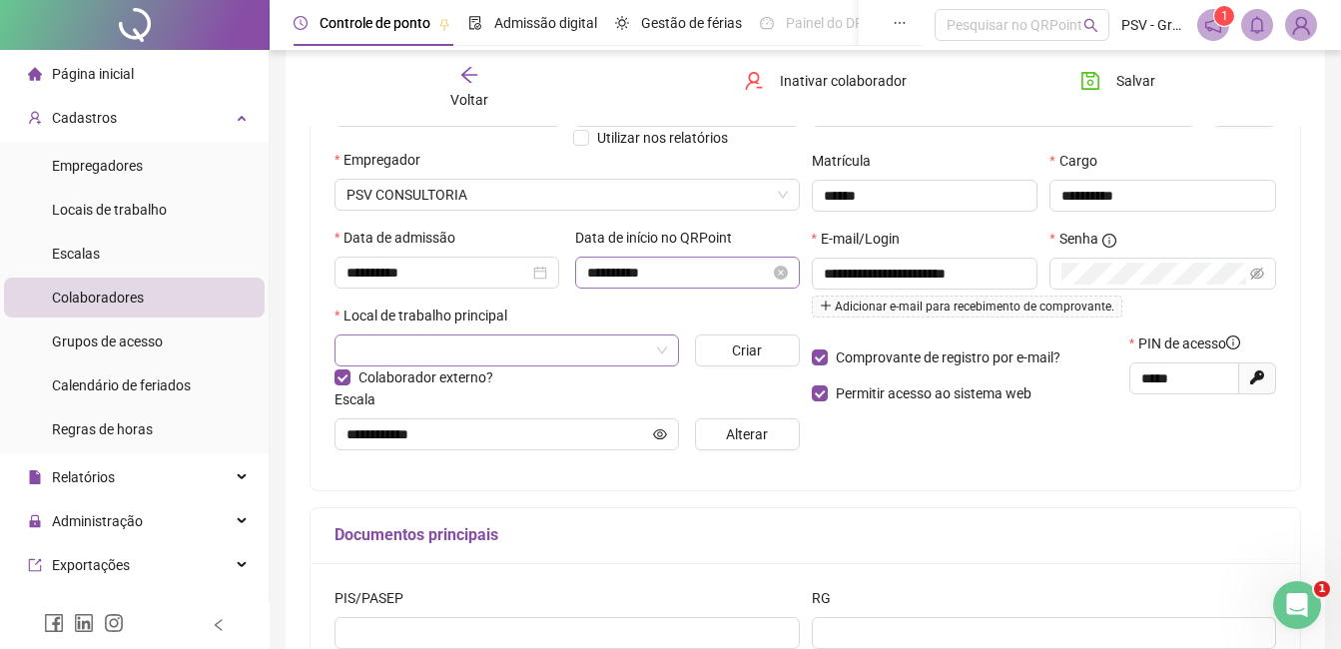
scroll to position [227, 0]
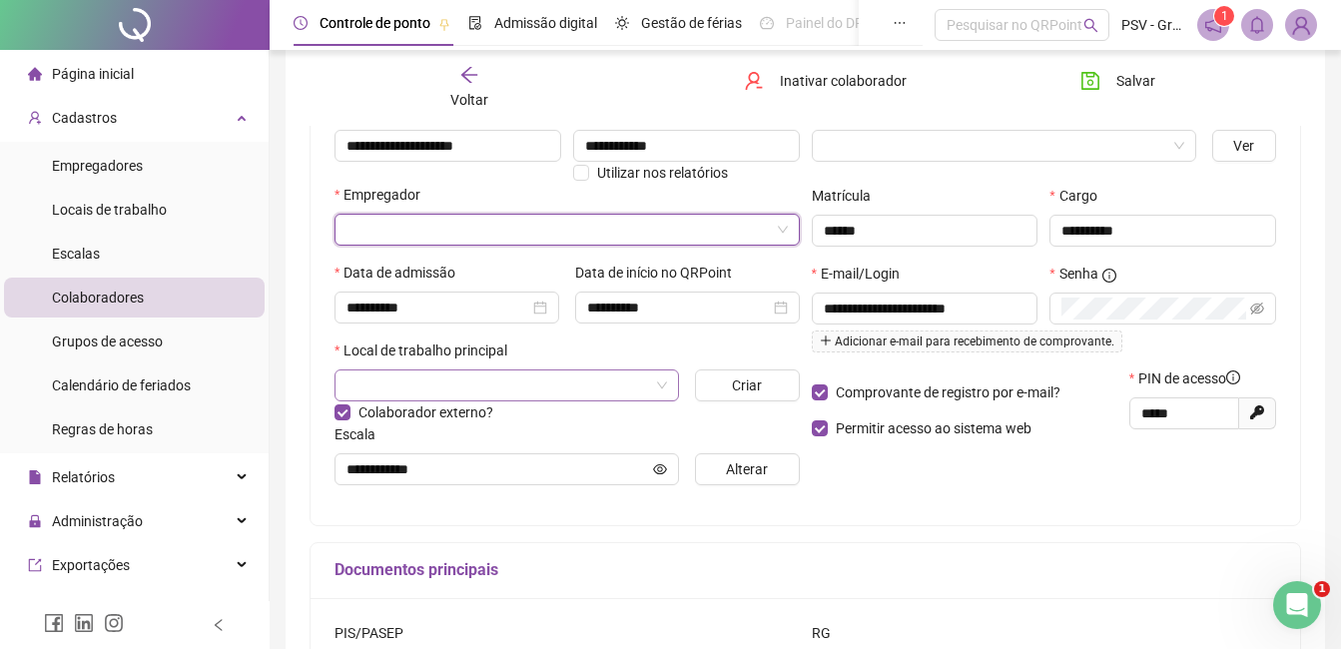
click at [726, 234] on input "search" at bounding box center [558, 230] width 423 height 30
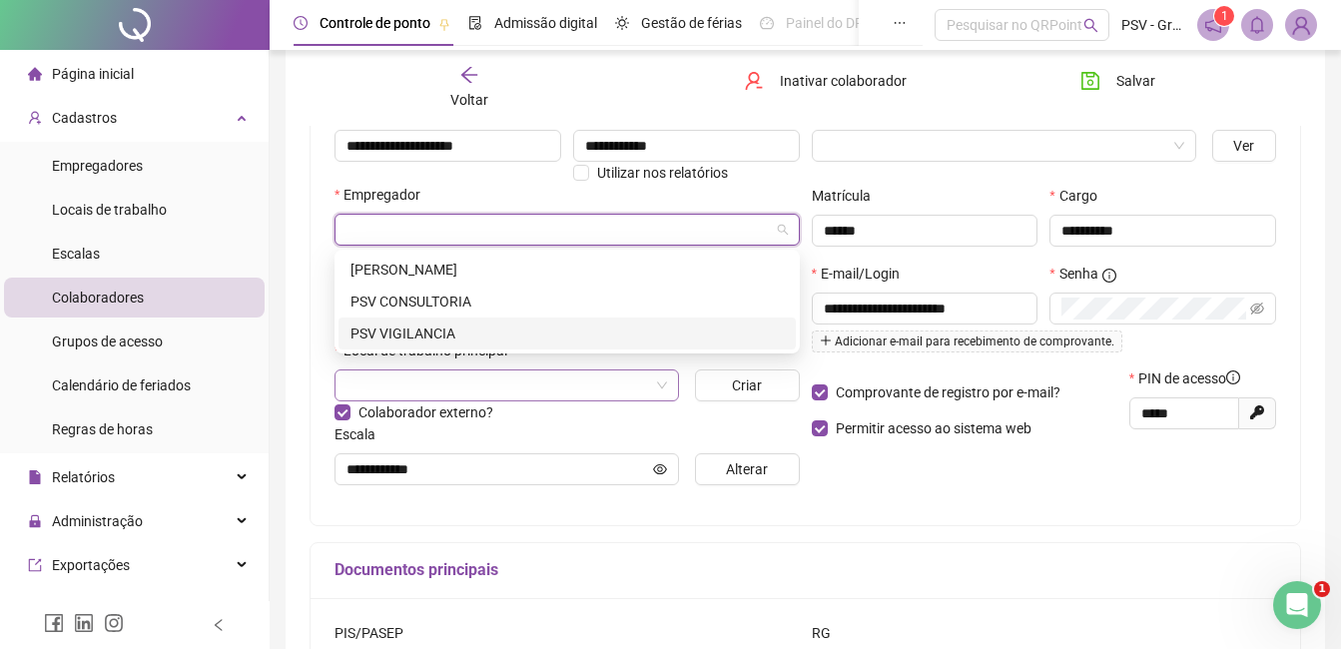
click at [434, 321] on div "PSV VIGILANCIA" at bounding box center [567, 334] width 457 height 32
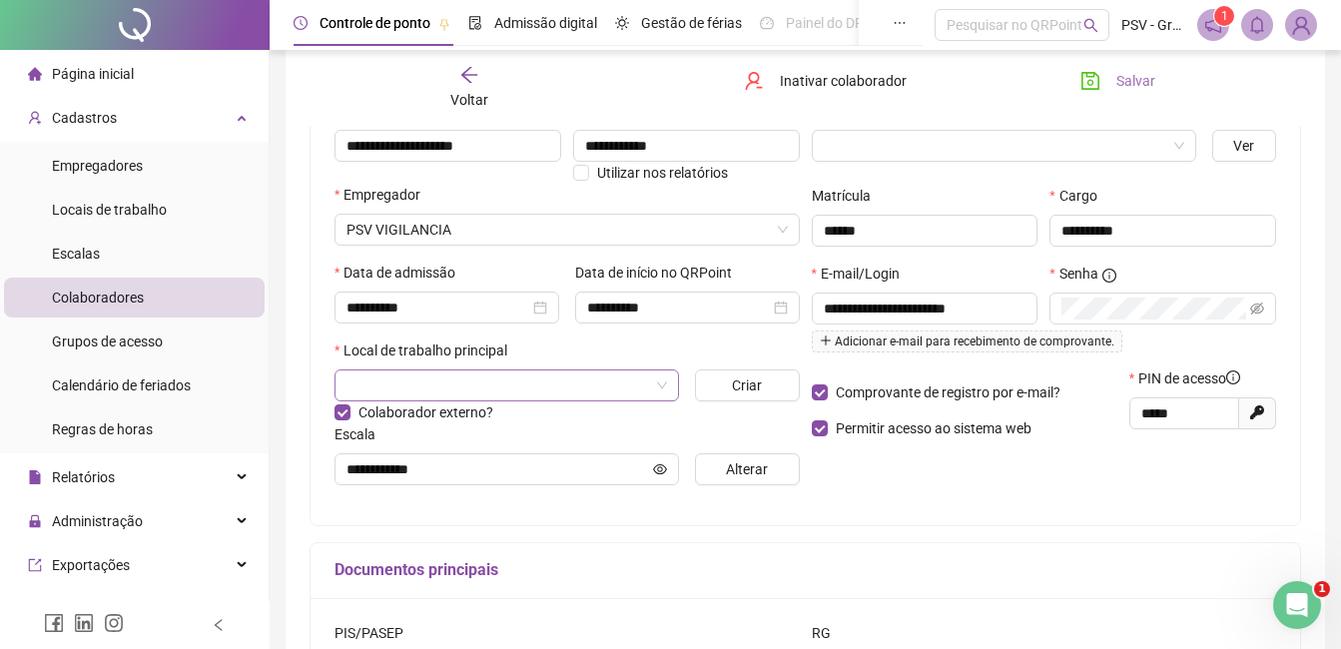
click at [1125, 81] on span "Salvar" at bounding box center [1136, 81] width 39 height 22
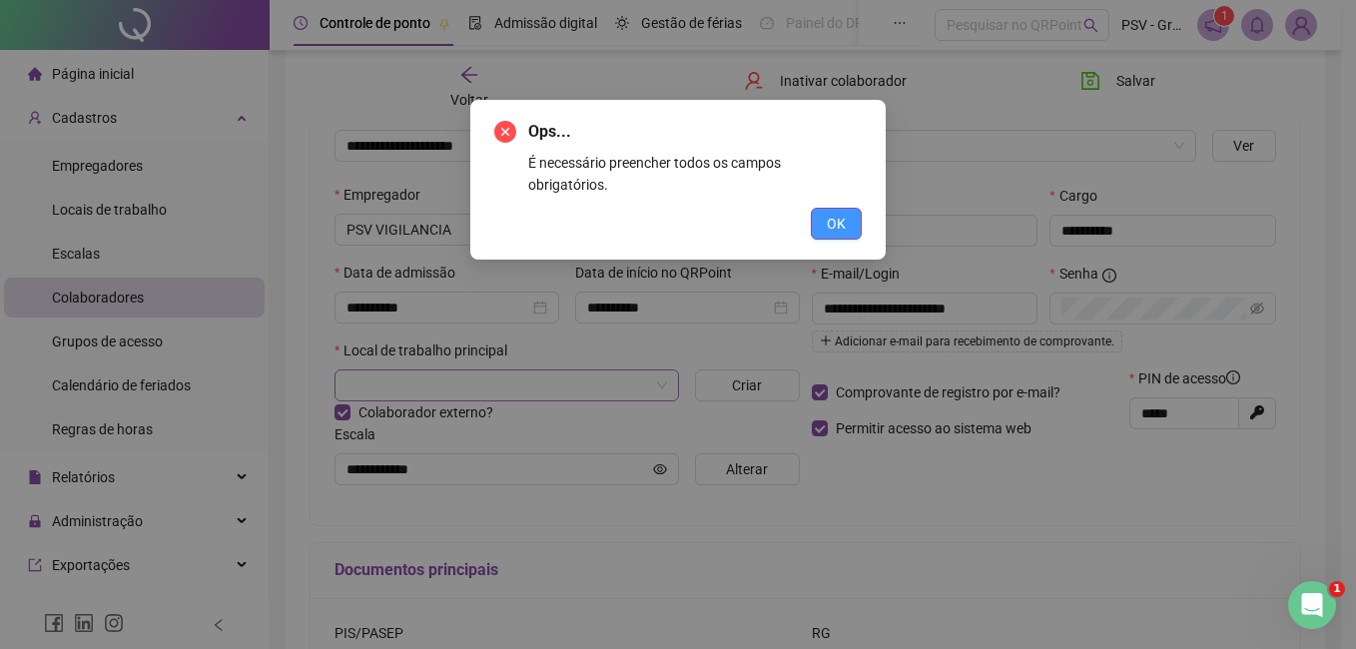
click at [830, 213] on span "OK" at bounding box center [836, 224] width 19 height 22
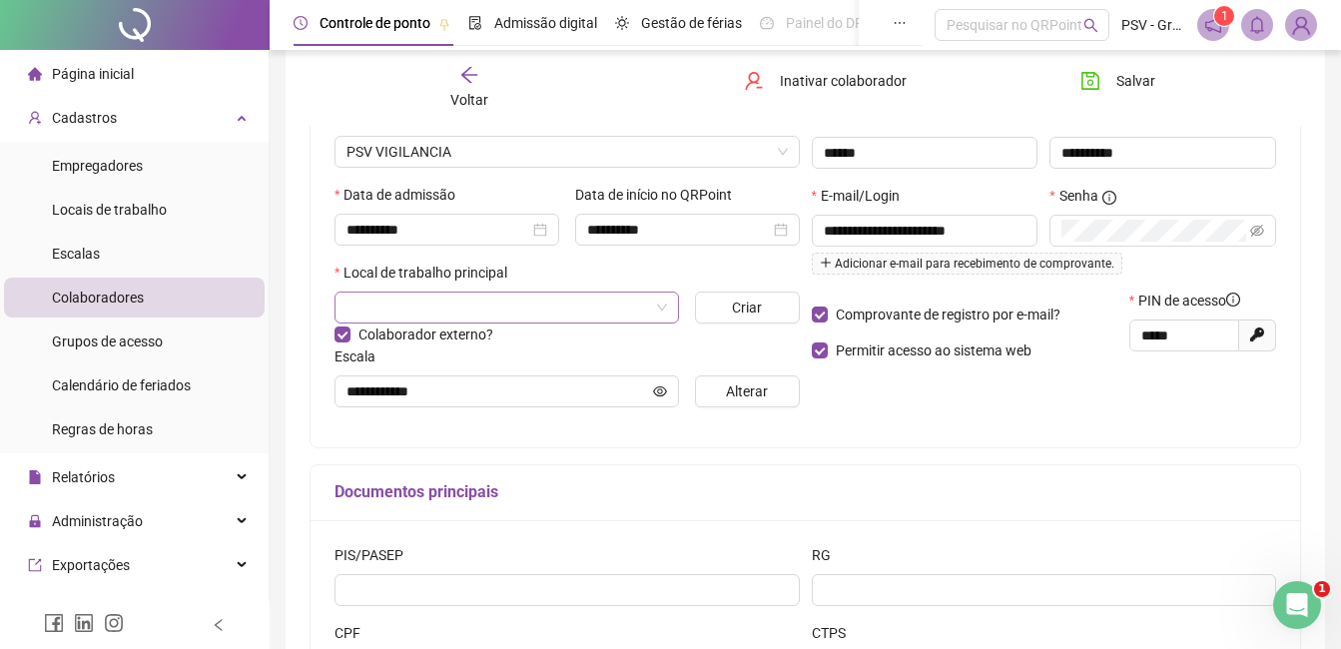
scroll to position [327, 0]
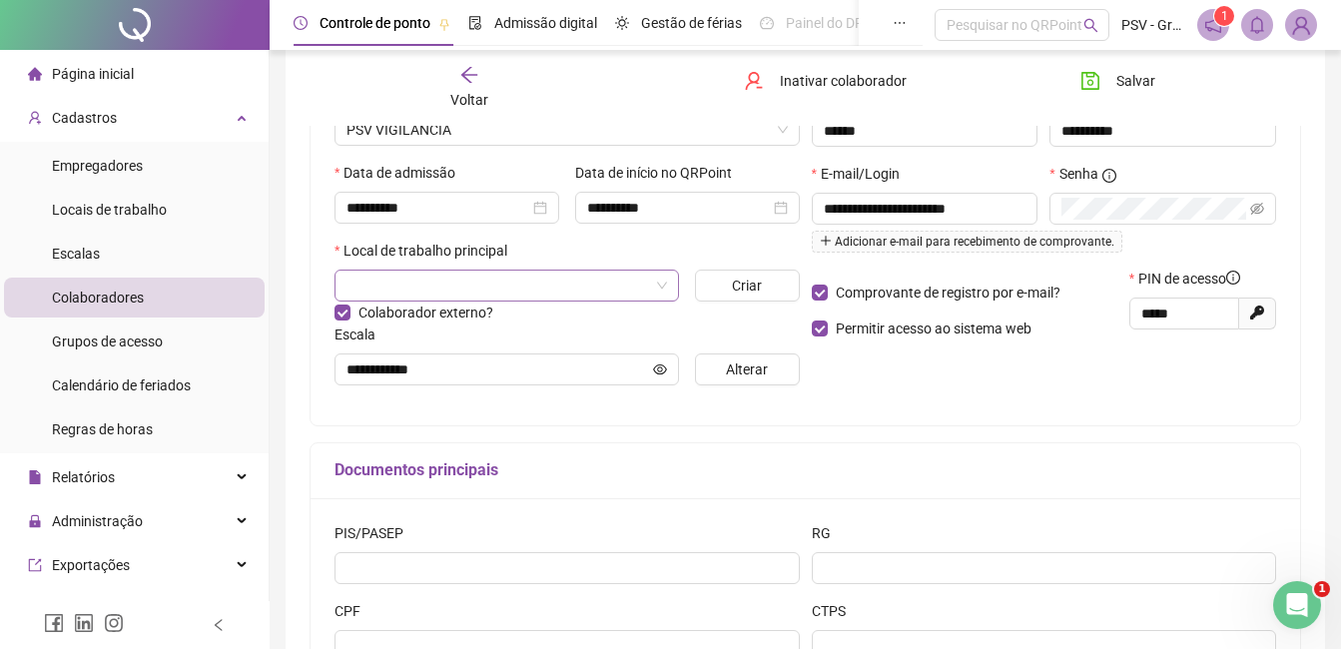
click at [503, 281] on input "search" at bounding box center [498, 286] width 303 height 30
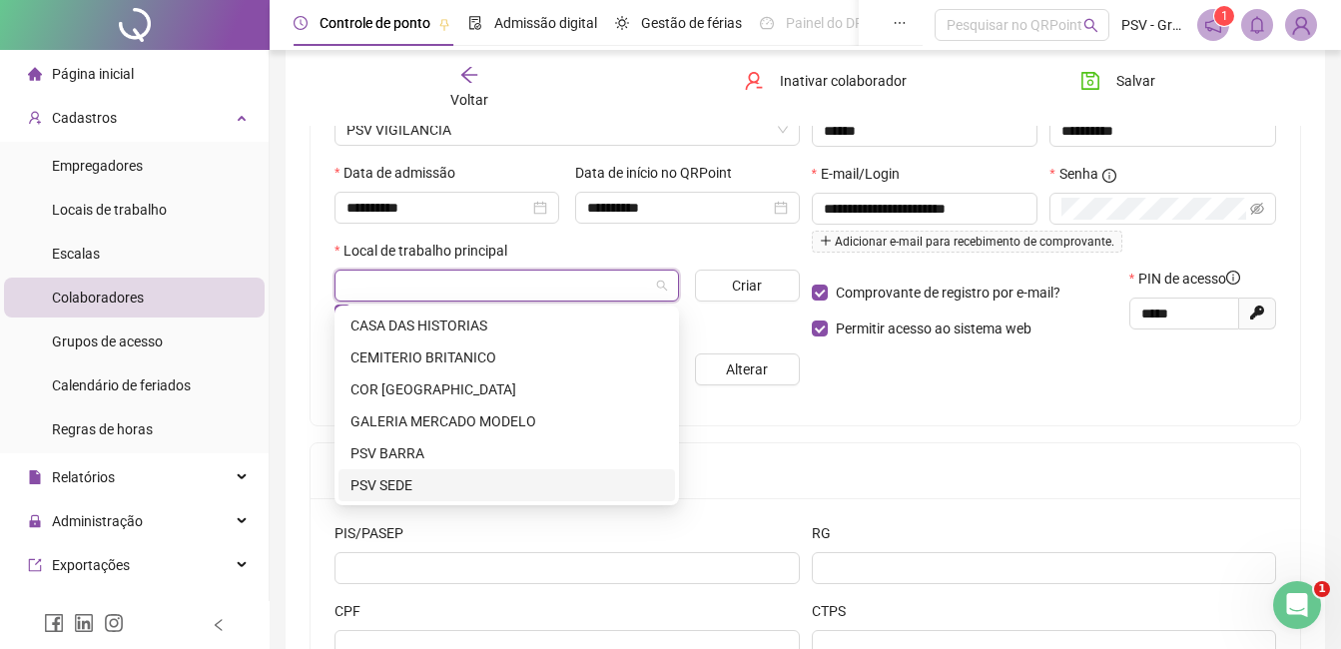
drag, startPoint x: 401, startPoint y: 482, endPoint x: 405, endPoint y: 472, distance: 10.8
click at [400, 482] on div "PSV SEDE" at bounding box center [507, 485] width 313 height 22
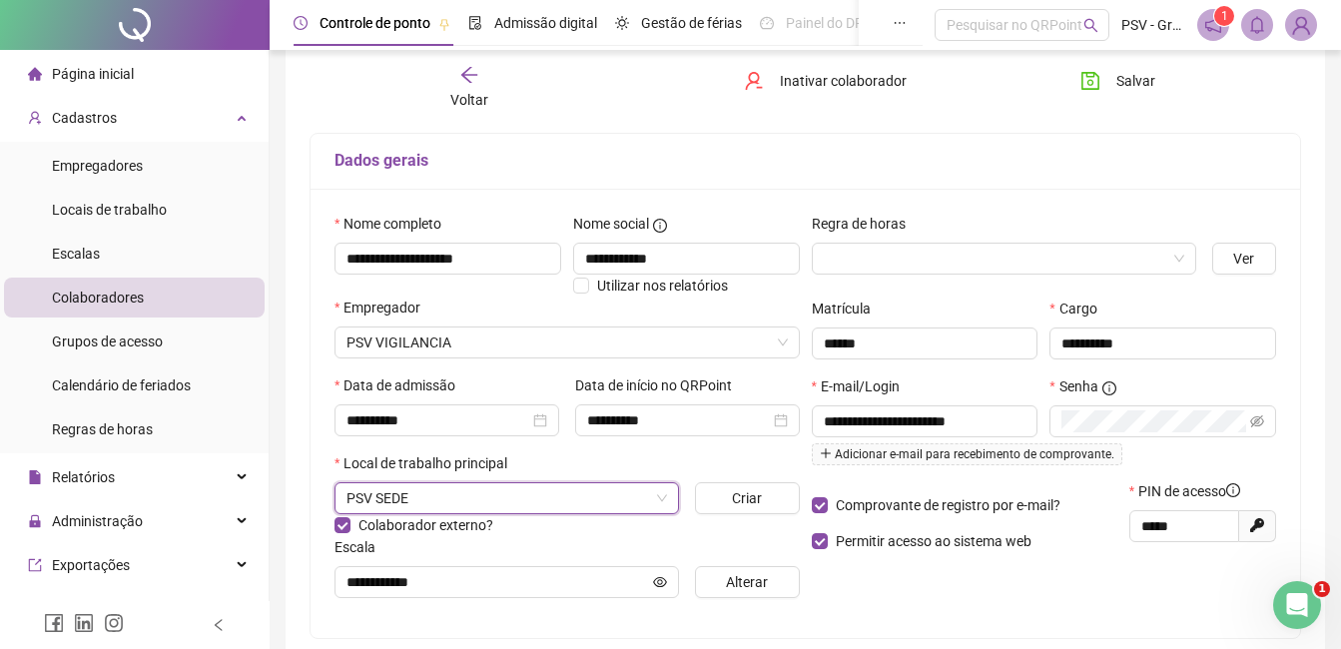
scroll to position [27, 0]
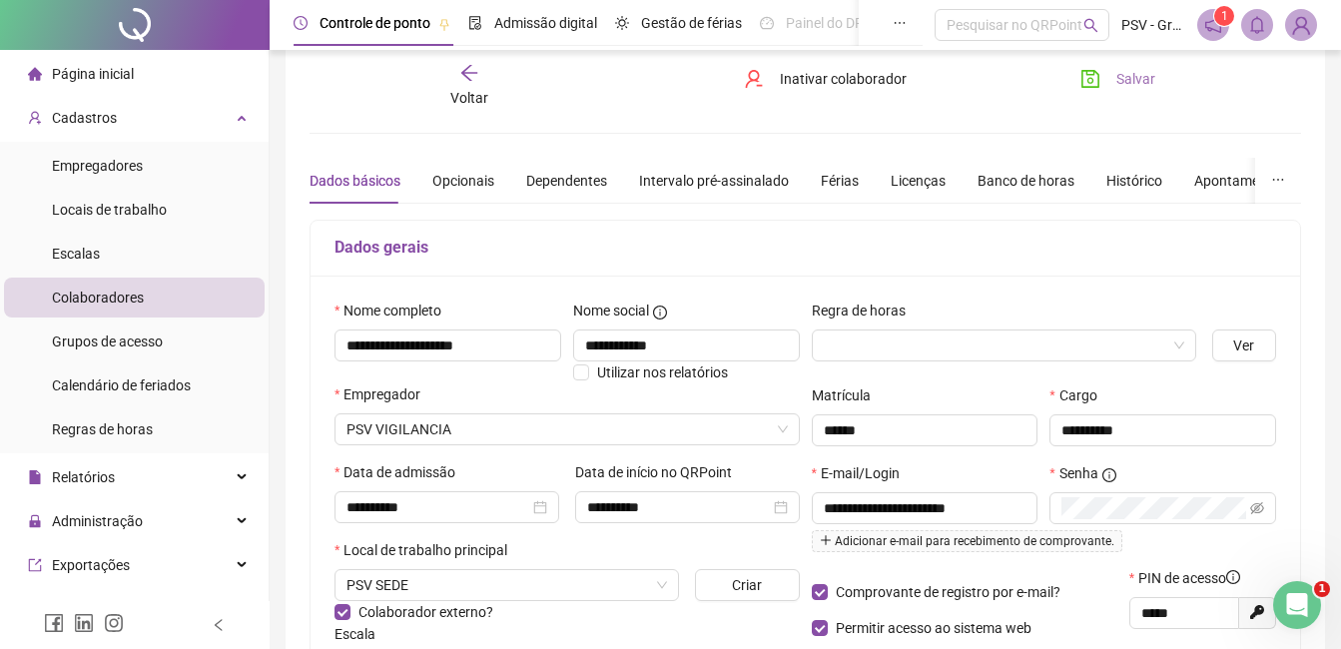
click at [1135, 76] on span "Salvar" at bounding box center [1136, 79] width 39 height 22
click at [473, 81] on icon "arrow-left" at bounding box center [469, 73] width 20 height 20
